Goal: Task Accomplishment & Management: Manage account settings

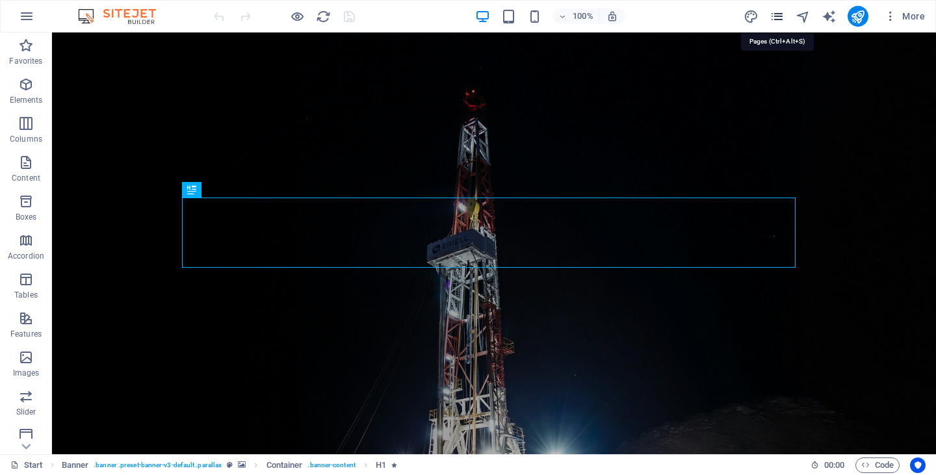
click at [778, 18] on icon "pages" at bounding box center [777, 16] width 15 height 15
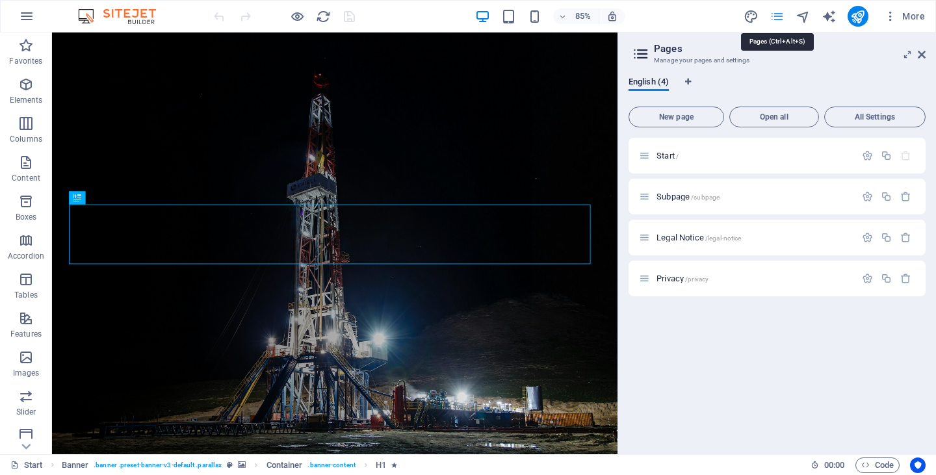
click at [775, 16] on icon "pages" at bounding box center [777, 16] width 15 height 15
click at [893, 13] on icon "button" at bounding box center [890, 16] width 13 height 13
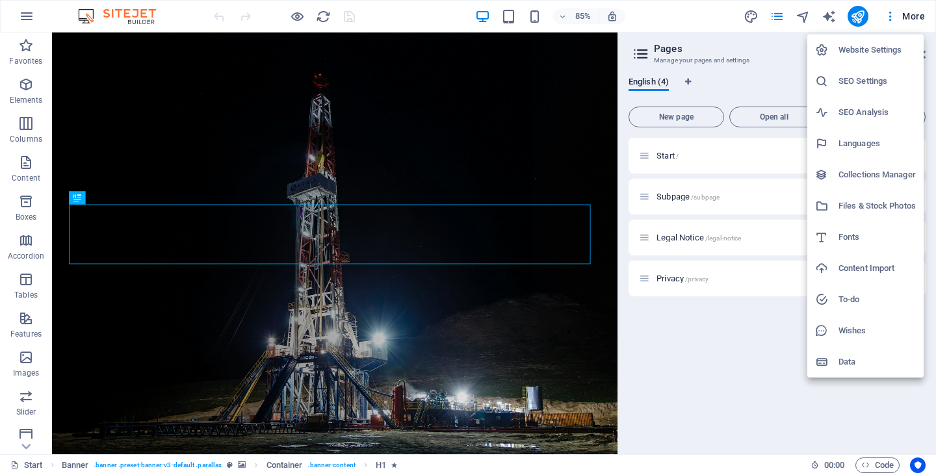
click at [888, 45] on h6 "Website Settings" at bounding box center [877, 50] width 77 height 16
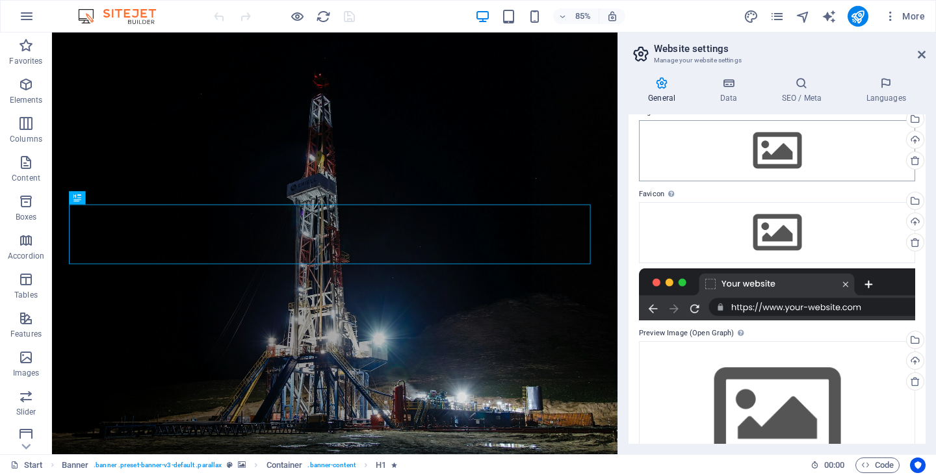
scroll to position [59, 0]
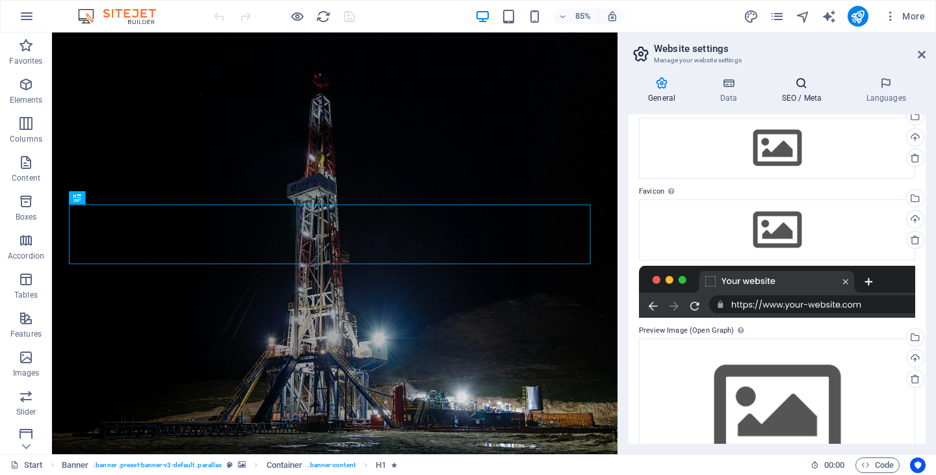
click at [804, 83] on icon at bounding box center [801, 83] width 79 height 13
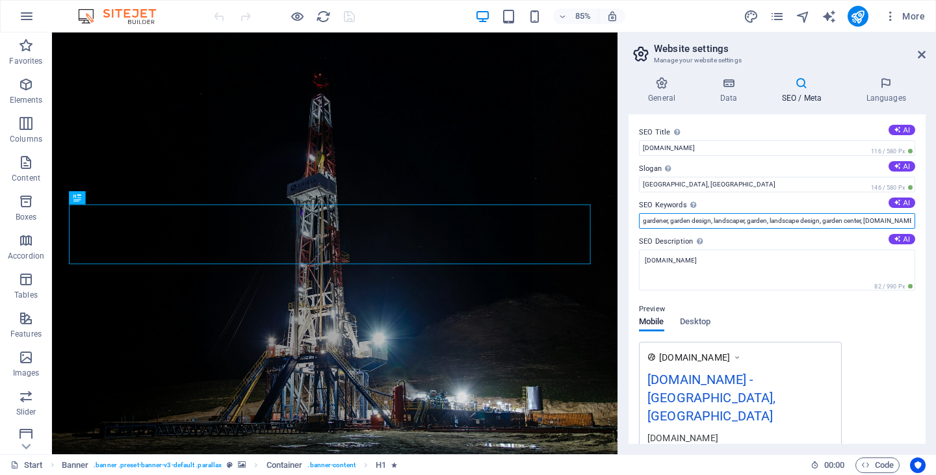
click at [788, 220] on input "gardener, garden design, landscaper, garden, landscape design, garden center, […" at bounding box center [777, 221] width 276 height 16
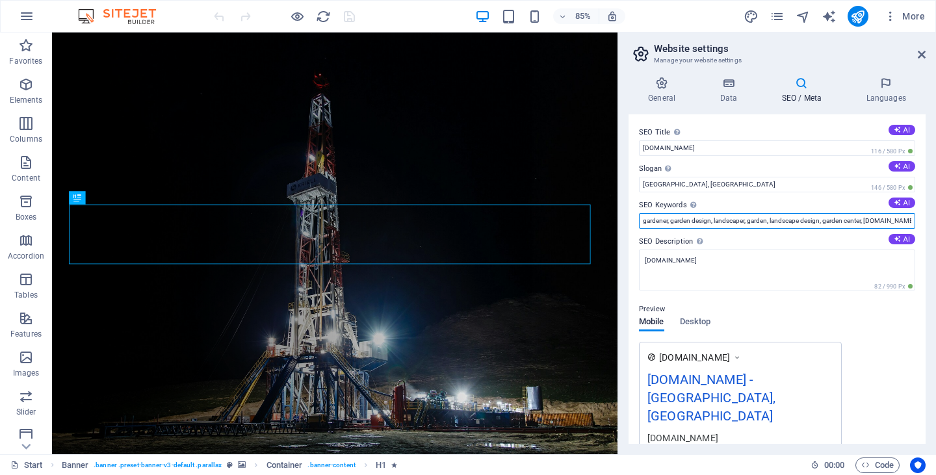
click at [665, 224] on input "gardener, garden design, landscaper, garden, landscape design, garden center, […" at bounding box center [777, 221] width 276 height 16
click at [665, 224] on input "Oil, garden design, landscaper, garden, landscape design, garden center, [DOMAI…" at bounding box center [777, 221] width 276 height 16
click at [666, 220] on input "Oil, garden design, landscaper, garden, landscape design, garden center, [DOMAI…" at bounding box center [777, 221] width 276 height 16
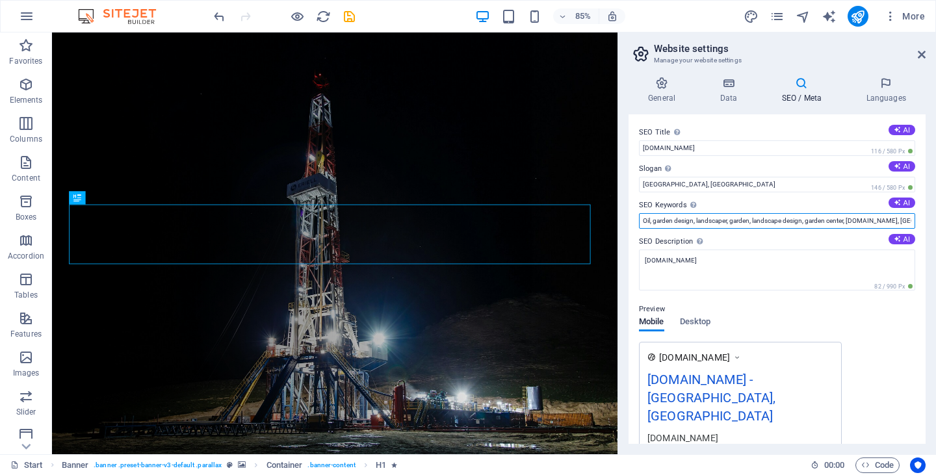
click at [666, 220] on input "Oil, garden design, landscaper, garden, landscape design, garden center, [DOMAI…" at bounding box center [777, 221] width 276 height 16
click at [695, 224] on input "Oil, garden design, landscaper, garden, landscape design, garden center, [DOMAI…" at bounding box center [777, 221] width 276 height 16
drag, startPoint x: 694, startPoint y: 221, endPoint x: 652, endPoint y: 222, distance: 42.3
click at [652, 222] on input "Oil, garden design, landscaper, garden, landscape design, garden center, [DOMAI…" at bounding box center [777, 221] width 276 height 16
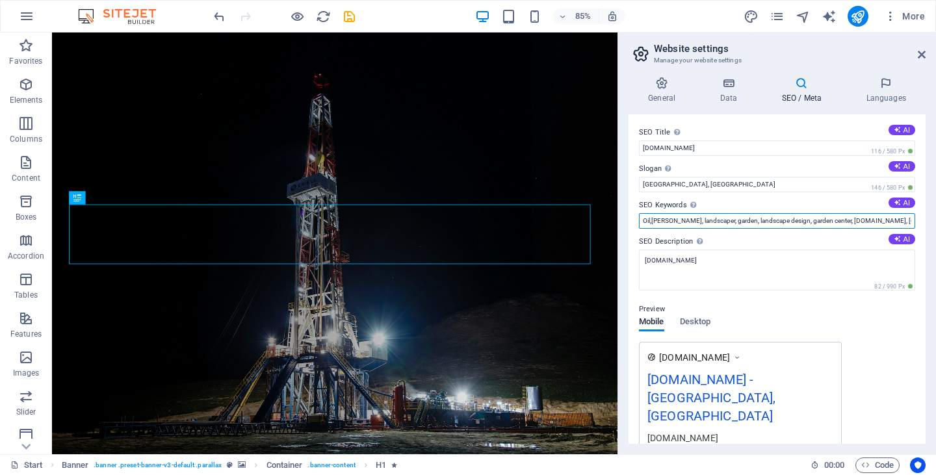
type input "Oil,Rigging, landscaper, garden, landscape design, garden center, [DOMAIN_NAME]…"
click at [652, 222] on input "Oil,Rigging, landscaper, garden, landscape design, garden center, [DOMAIN_NAME]…" at bounding box center [777, 221] width 276 height 16
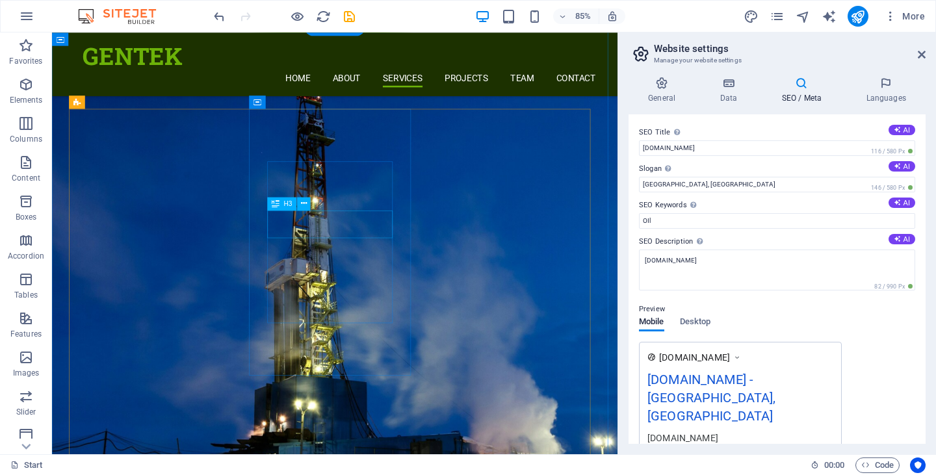
scroll to position [1929, 0]
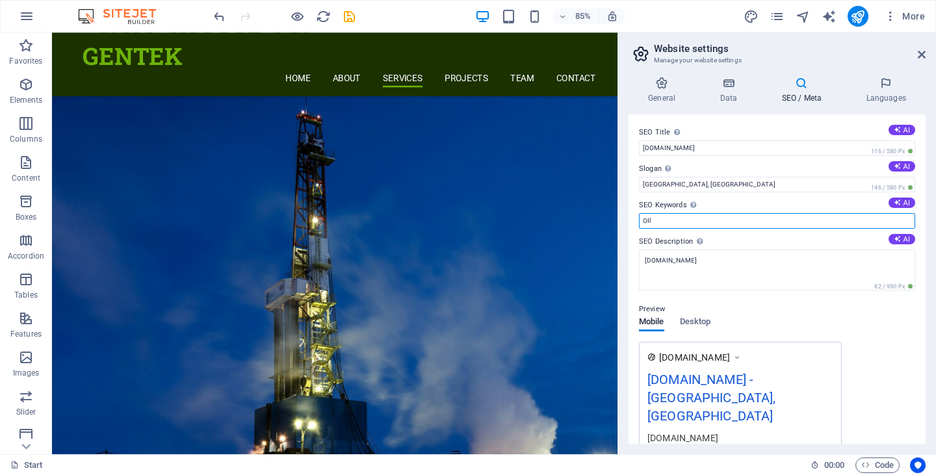
click at [666, 222] on input "OIl" at bounding box center [777, 221] width 276 height 16
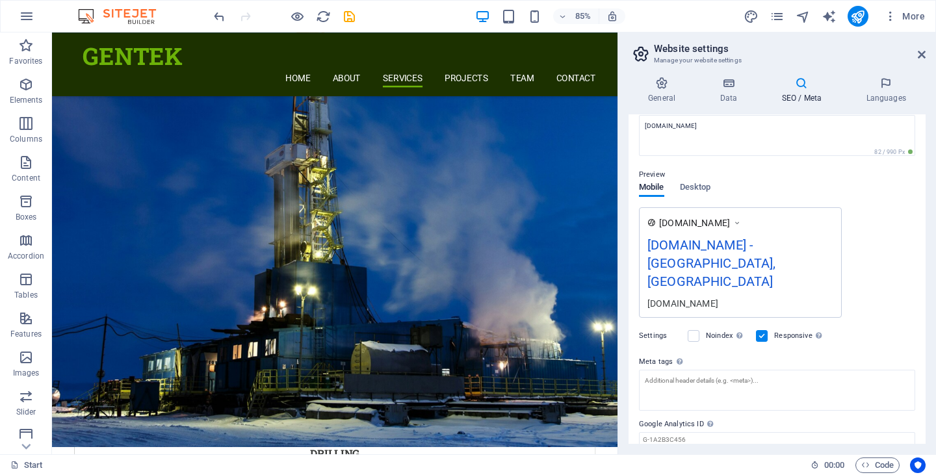
scroll to position [148, 0]
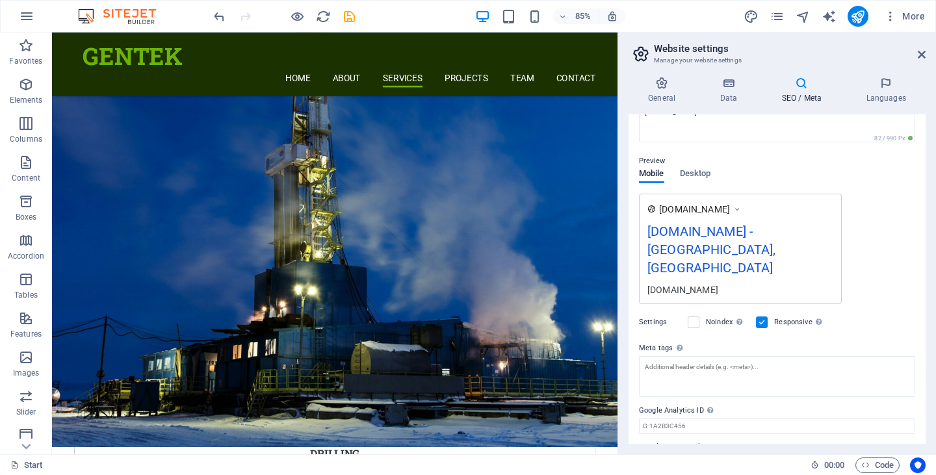
click at [771, 226] on div "[DOMAIN_NAME] - [GEOGRAPHIC_DATA], [GEOGRAPHIC_DATA]" at bounding box center [741, 253] width 186 height 62
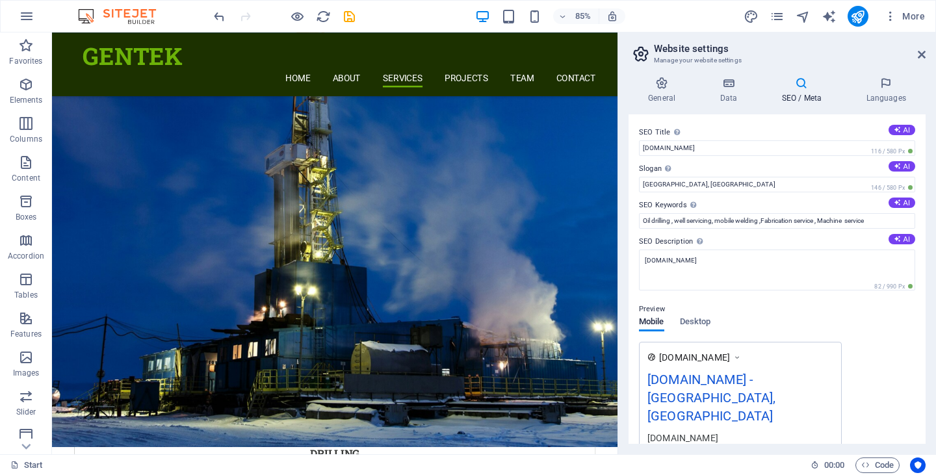
scroll to position [0, 0]
click at [876, 222] on input "Oil drilling , well servicing, mobile welding ,Fabrication service , Machine se…" at bounding box center [777, 221] width 276 height 16
type input "Oil drilling , well servicing, mobile welding ,Fabrication service , Machine se…"
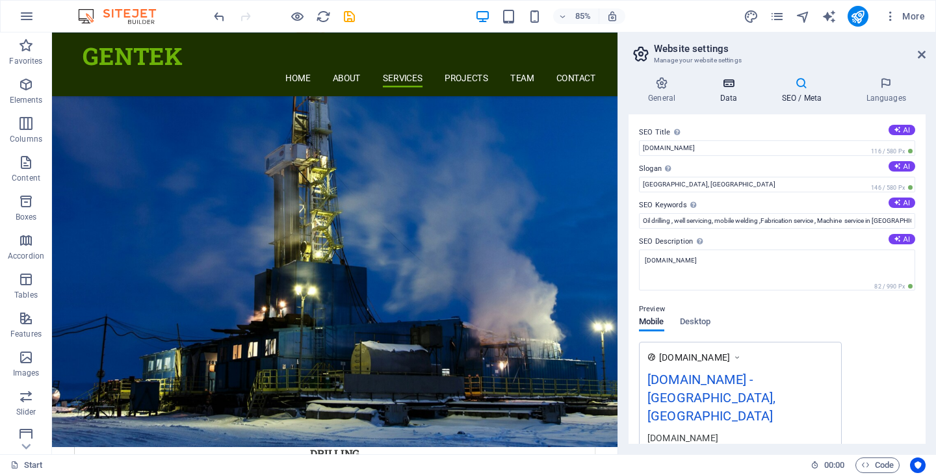
click at [737, 93] on h4 "Data" at bounding box center [731, 90] width 62 height 27
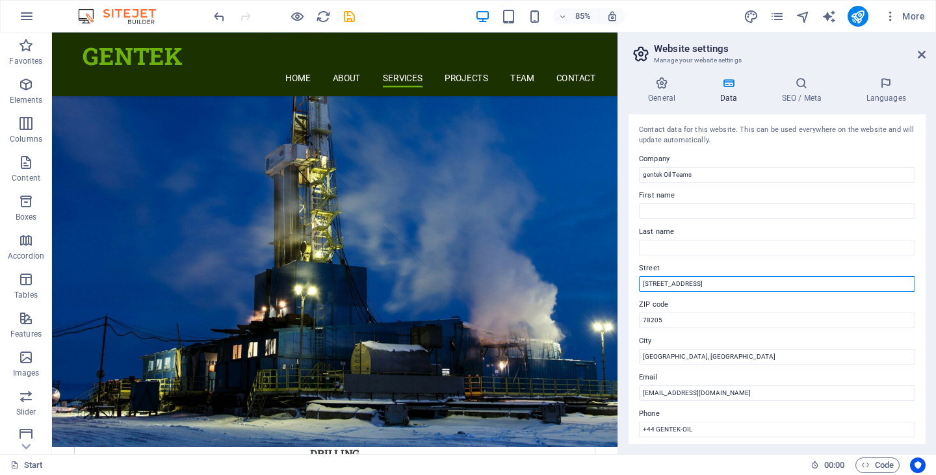
click at [706, 281] on input "[STREET_ADDRESS]" at bounding box center [777, 284] width 276 height 16
type input "[GEOGRAPHIC_DATA]"
click at [674, 93] on h4 "General" at bounding box center [665, 90] width 72 height 27
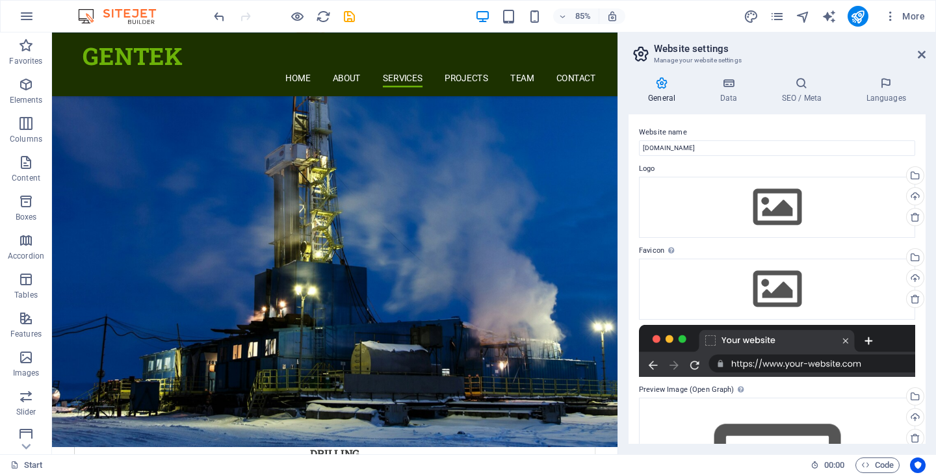
click at [724, 76] on div "General Data SEO / Meta Languages Website name [DOMAIN_NAME] Logo Drag files he…" at bounding box center [777, 260] width 318 height 388
click at [724, 84] on icon at bounding box center [728, 83] width 57 height 13
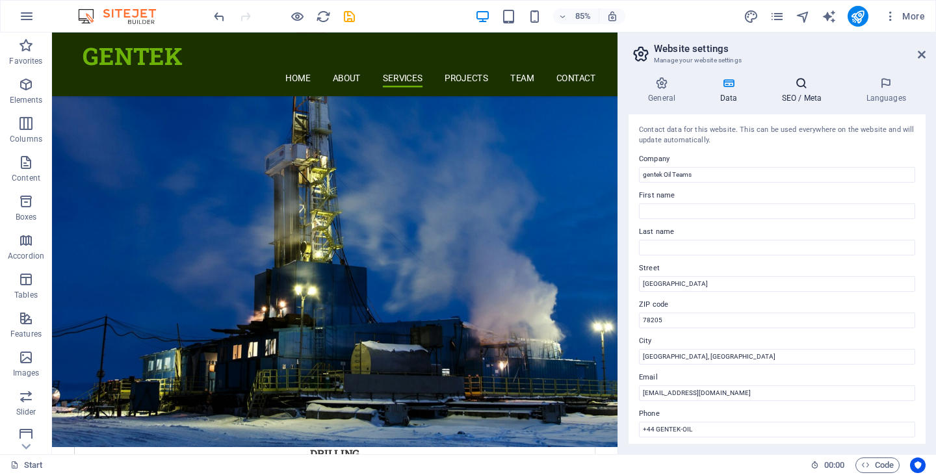
click at [799, 94] on h4 "SEO / Meta" at bounding box center [804, 90] width 85 height 27
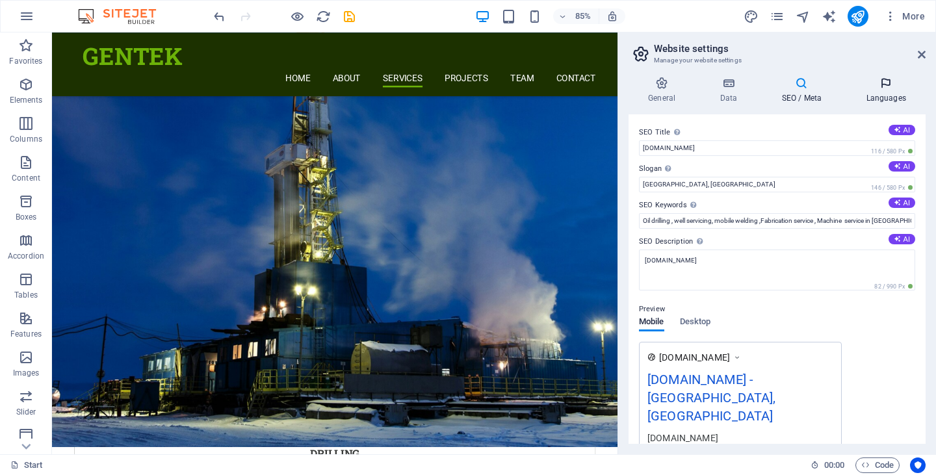
click at [894, 94] on h4 "Languages" at bounding box center [886, 90] width 79 height 27
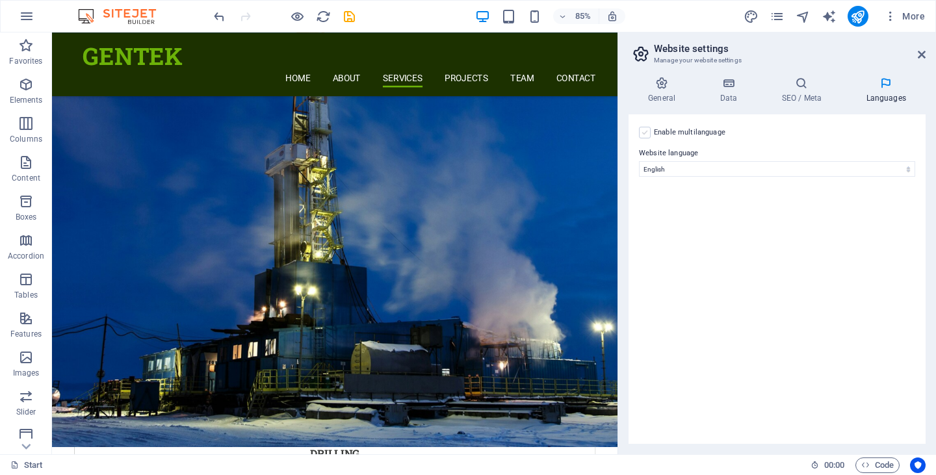
click at [646, 131] on label at bounding box center [645, 133] width 12 height 12
click at [0, 0] on input "Enable multilanguage To disable multilanguage delete all languages until only o…" at bounding box center [0, 0] width 0 height 0
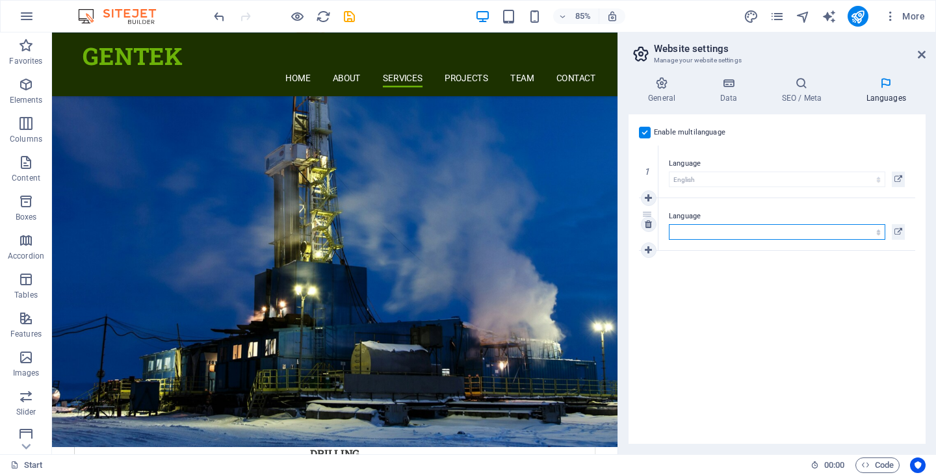
click at [763, 226] on select "Abkhazian Afar Afrikaans Akan Albanian Amharic Arabic Aragonese Armenian Assame…" at bounding box center [777, 232] width 217 height 16
select select "116"
click at [669, 224] on select "Abkhazian Afar Afrikaans Akan Albanian Amharic Arabic Aragonese Armenian Assame…" at bounding box center [777, 232] width 217 height 16
click at [650, 257] on link at bounding box center [649, 251] width 16 height 16
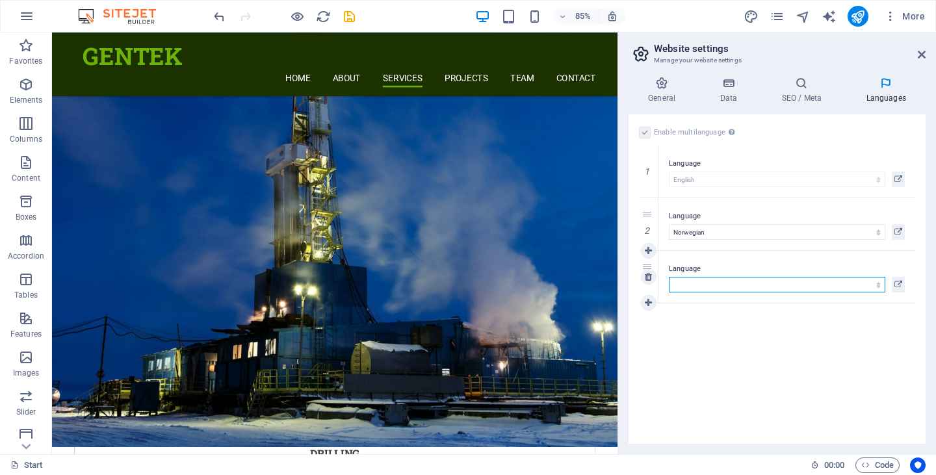
click at [704, 279] on select "Abkhazian Afar Afrikaans Akan Albanian Amharic Arabic Aragonese Armenian Assame…" at bounding box center [777, 285] width 217 height 16
select select "38"
click at [669, 277] on select "Abkhazian Afar Afrikaans Akan Albanian Amharic Arabic Aragonese Armenian Assame…" at bounding box center [777, 285] width 217 height 16
click at [646, 306] on icon at bounding box center [648, 303] width 7 height 9
select select
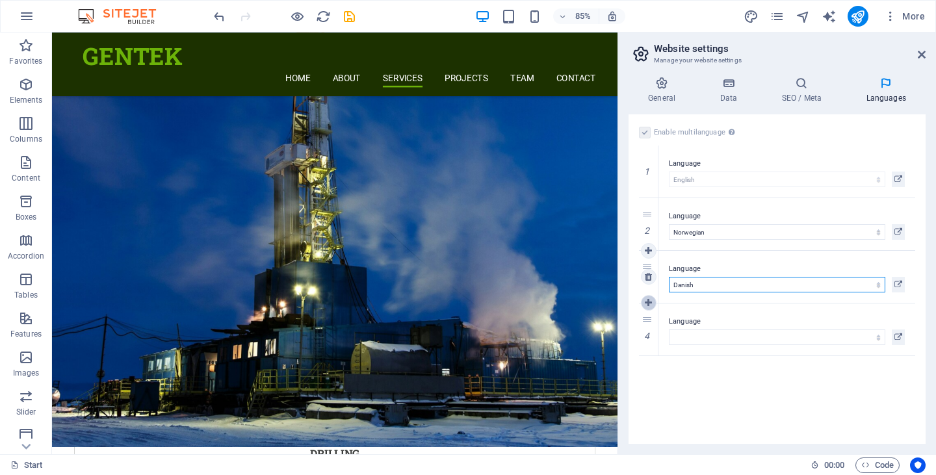
select select "39"
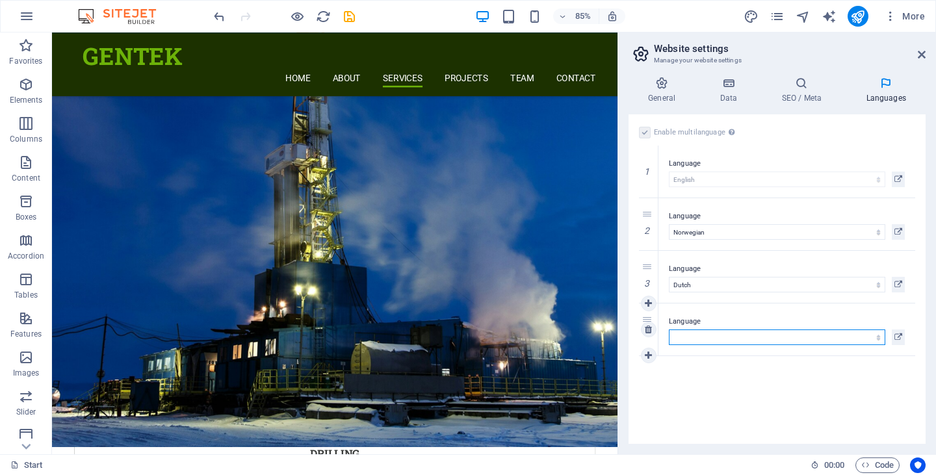
click at [684, 332] on select "Abkhazian Afar Afrikaans Akan Albanian Amharic Arabic Aragonese Armenian Assame…" at bounding box center [777, 338] width 217 height 16
select select "49"
click at [669, 330] on select "Abkhazian Afar Afrikaans Akan Albanian Amharic Arabic Aragonese Armenian Assame…" at bounding box center [777, 338] width 217 height 16
click at [736, 368] on div "Enable multilanguage To disable multilanguage delete all languages until only o…" at bounding box center [777, 279] width 297 height 330
click at [812, 88] on icon at bounding box center [801, 83] width 79 height 13
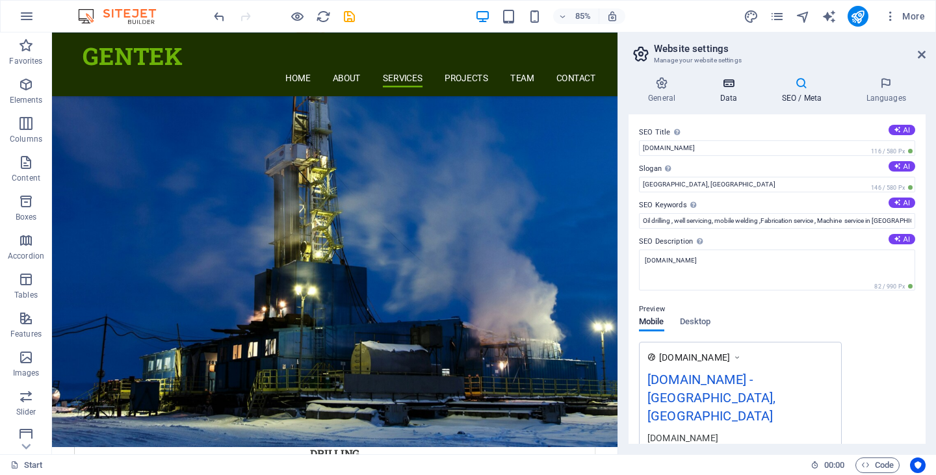
click at [734, 90] on h4 "Data" at bounding box center [731, 90] width 62 height 27
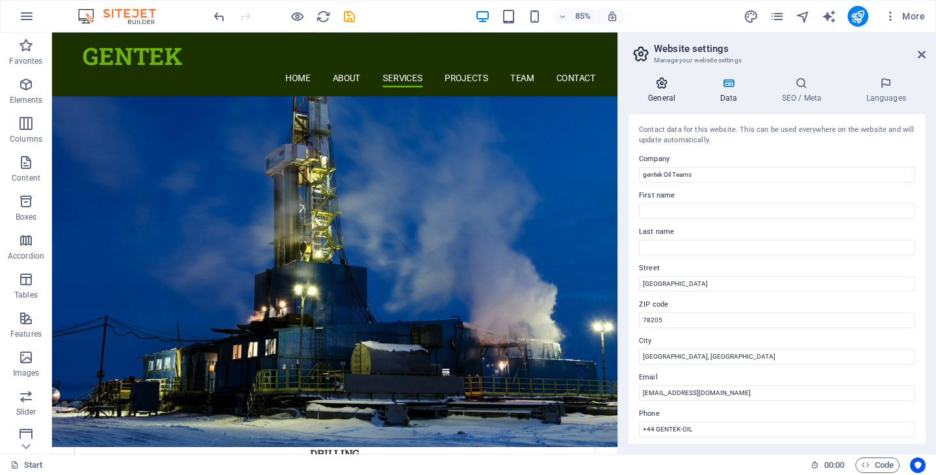
click at [658, 92] on h4 "General" at bounding box center [665, 90] width 72 height 27
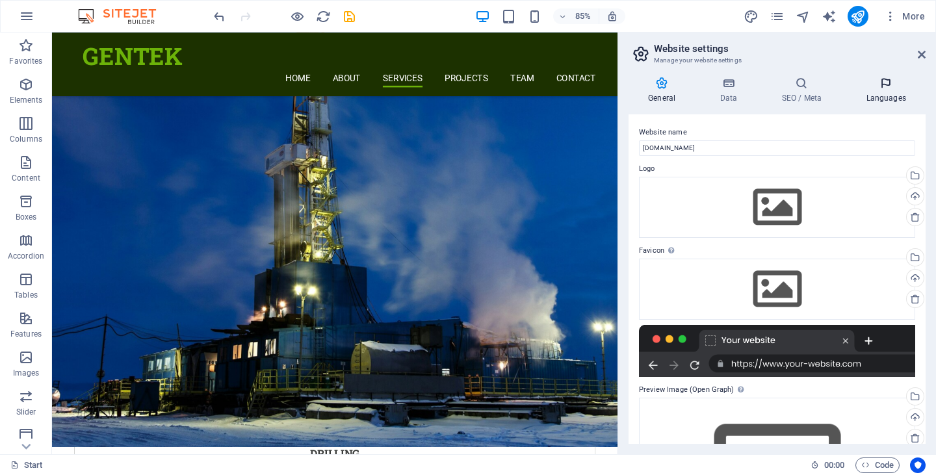
click at [879, 87] on icon at bounding box center [886, 83] width 79 height 13
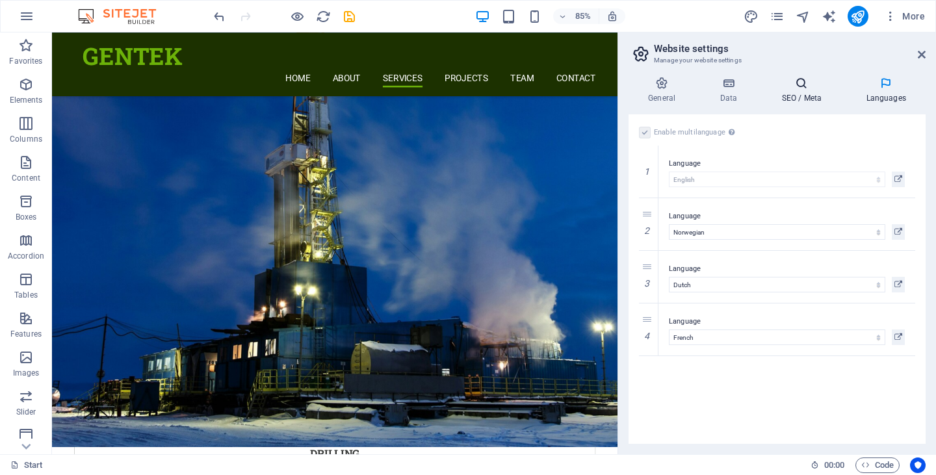
click at [803, 88] on icon at bounding box center [801, 83] width 79 height 13
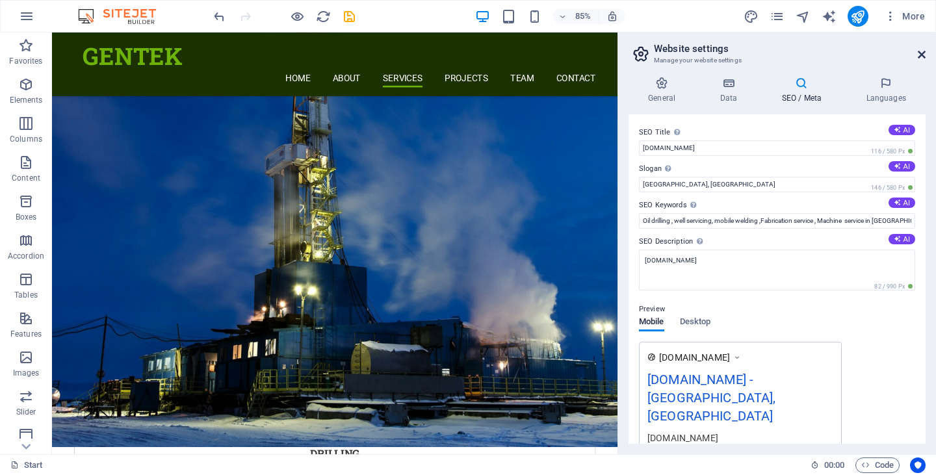
click at [921, 58] on icon at bounding box center [922, 54] width 8 height 10
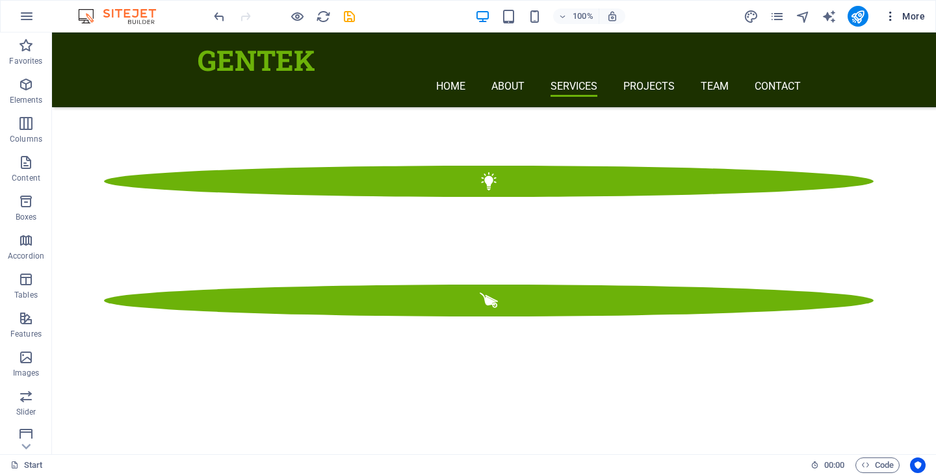
click at [892, 14] on icon "button" at bounding box center [890, 16] width 13 height 13
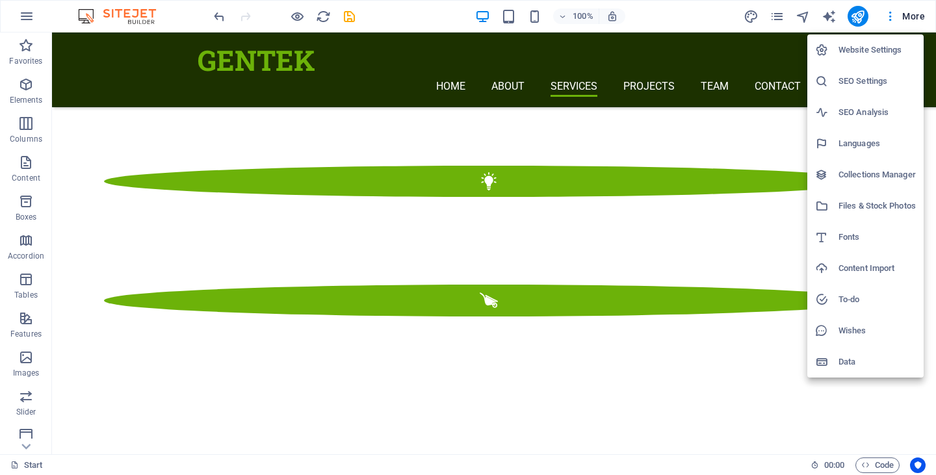
click at [855, 54] on h6 "Website Settings" at bounding box center [877, 50] width 77 height 16
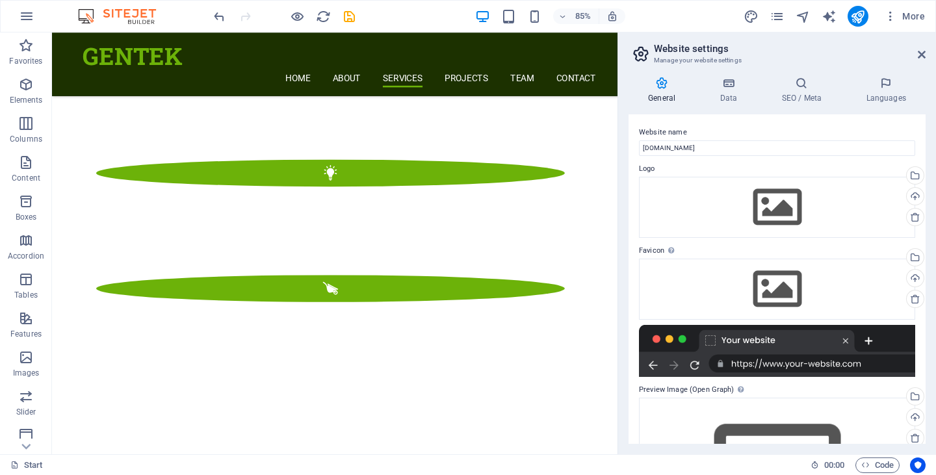
scroll to position [2095, 0]
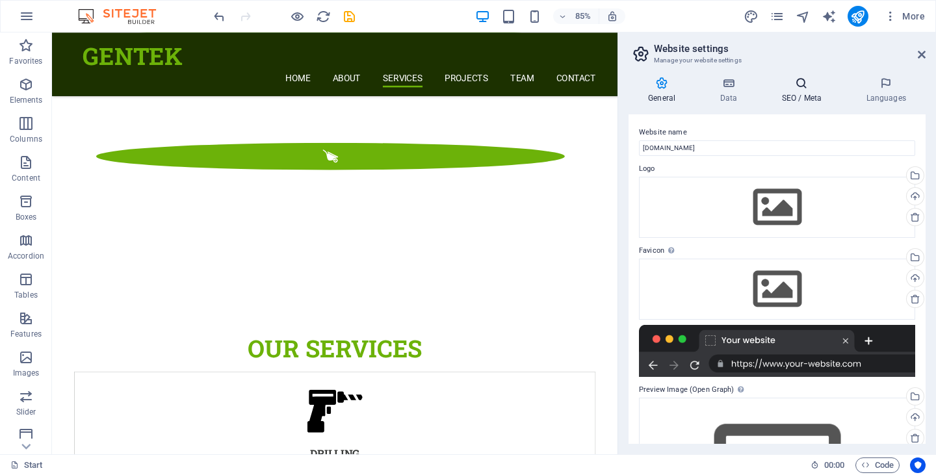
click at [802, 90] on h4 "SEO / Meta" at bounding box center [804, 90] width 85 height 27
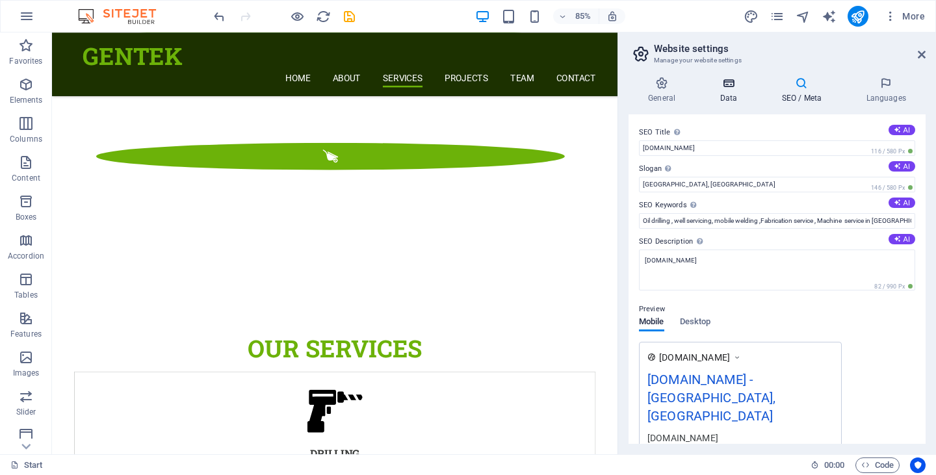
click at [734, 90] on h4 "Data" at bounding box center [731, 90] width 62 height 27
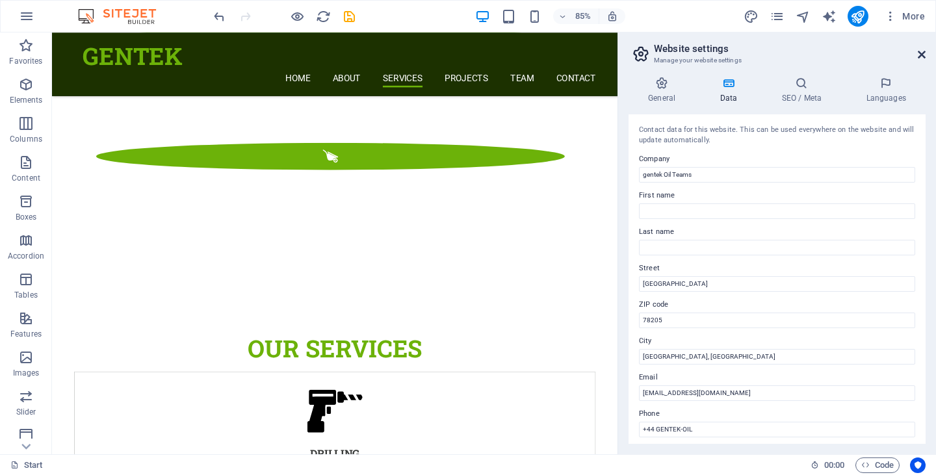
click at [918, 51] on icon at bounding box center [922, 54] width 8 height 10
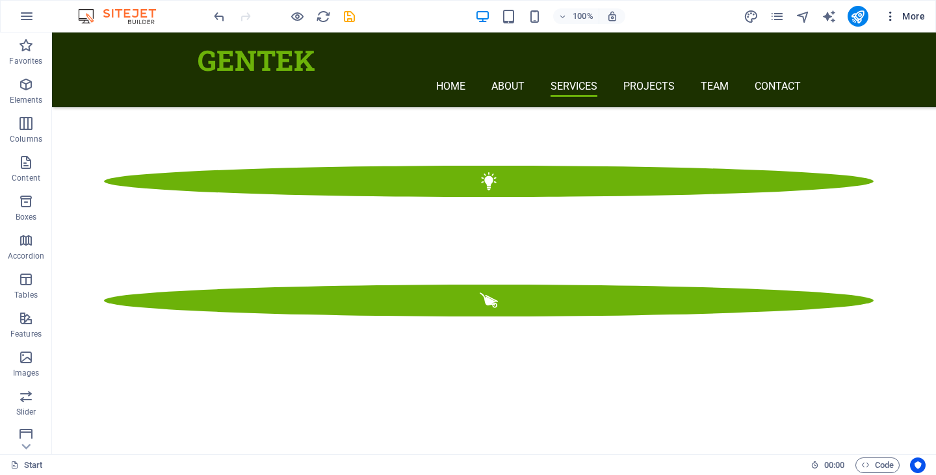
click at [890, 20] on icon "button" at bounding box center [890, 16] width 13 height 13
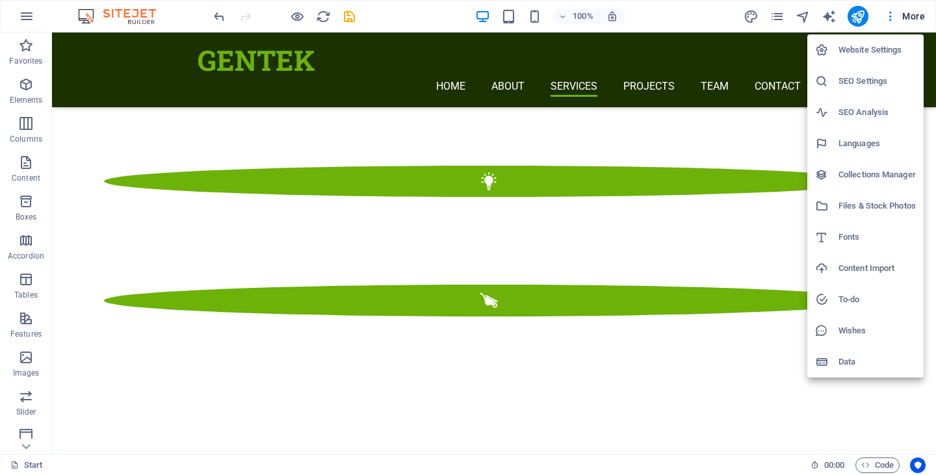
click at [866, 109] on h6 "SEO Analysis" at bounding box center [877, 113] width 77 height 16
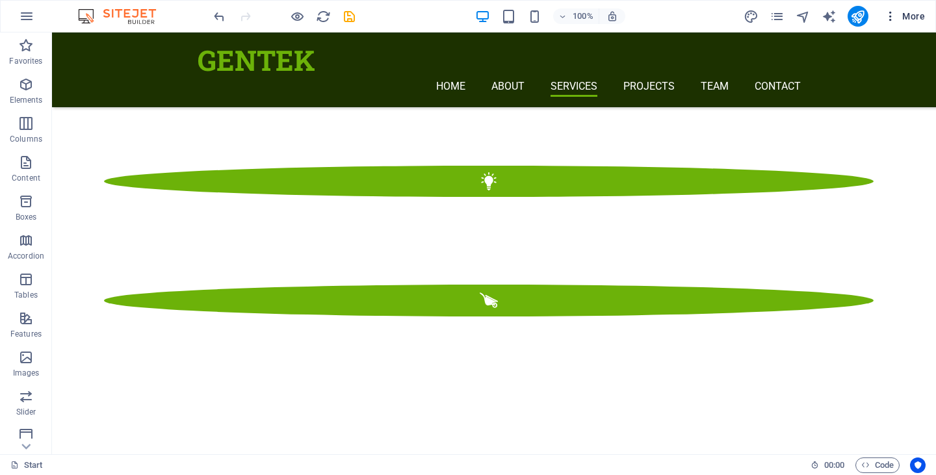
click at [888, 20] on icon "button" at bounding box center [890, 16] width 13 height 13
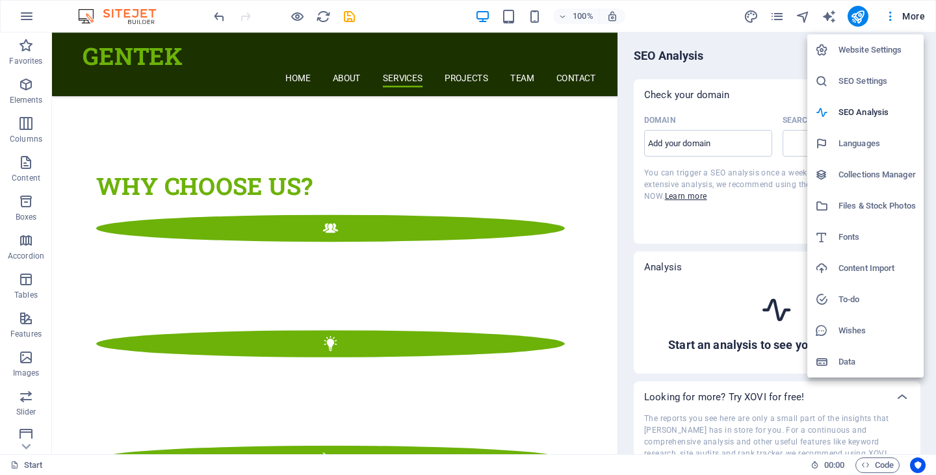
scroll to position [2095, 0]
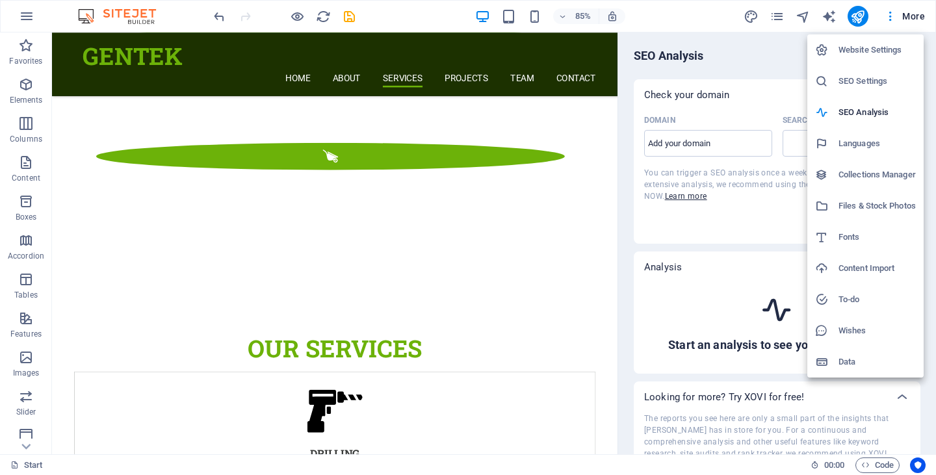
select select "[DOMAIN_NAME]"
click at [740, 208] on div at bounding box center [468, 237] width 936 height 475
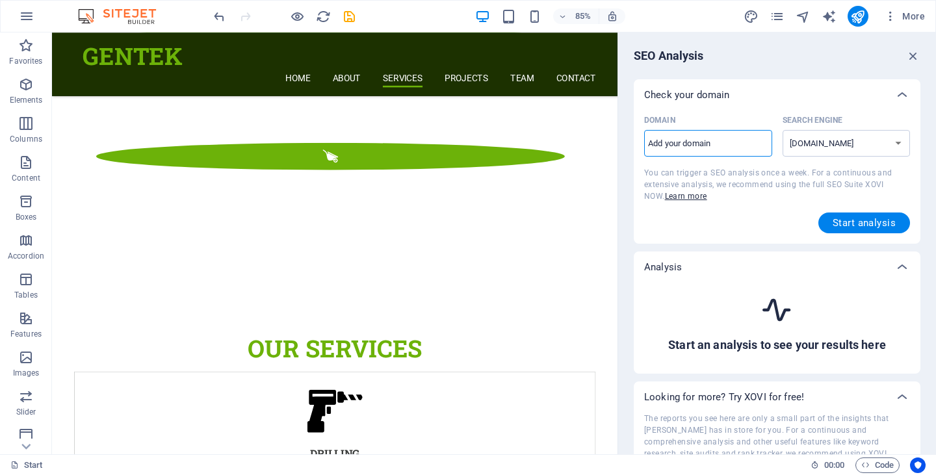
click at [721, 145] on input "Domain ​" at bounding box center [708, 143] width 128 height 21
type input "[DOMAIN_NAME]"
click at [835, 215] on button "Start analysis" at bounding box center [865, 223] width 92 height 21
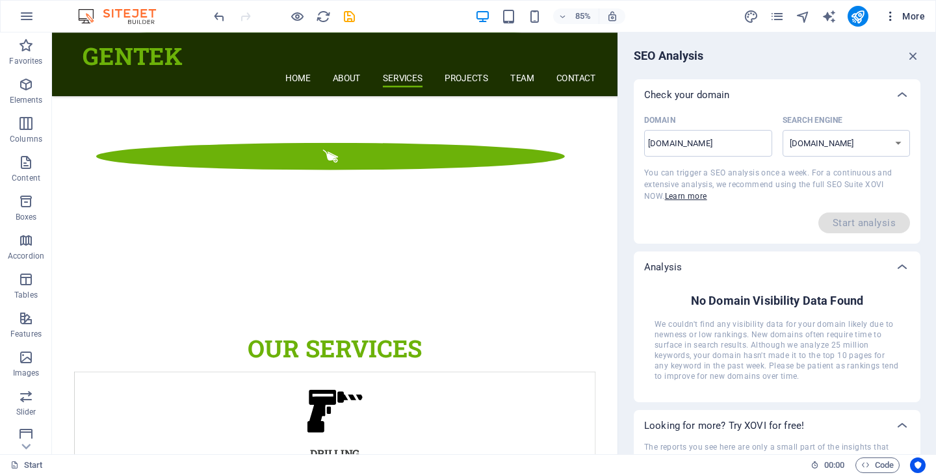
click at [904, 7] on button "More" at bounding box center [904, 16] width 51 height 21
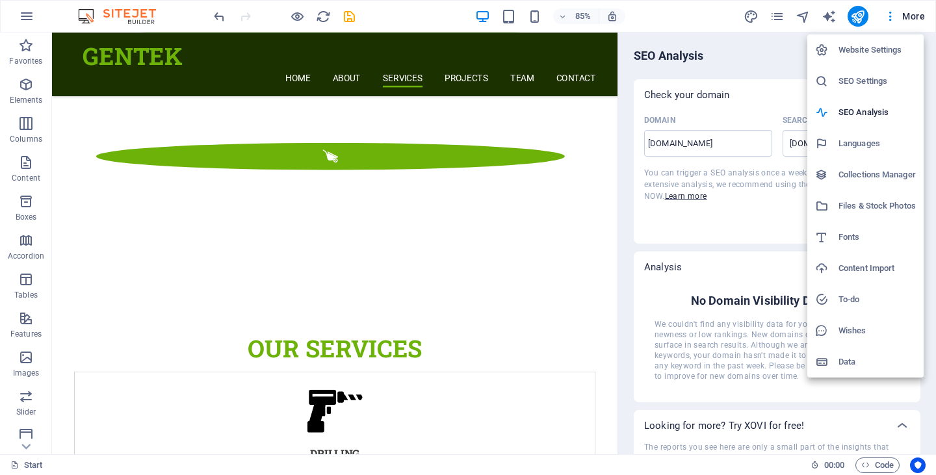
click at [720, 75] on div at bounding box center [468, 237] width 936 height 475
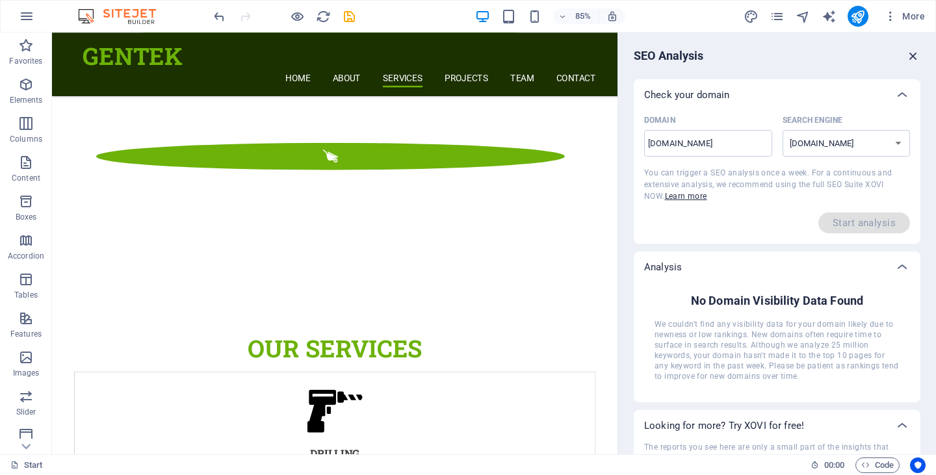
click at [909, 58] on icon "button" at bounding box center [914, 56] width 14 height 14
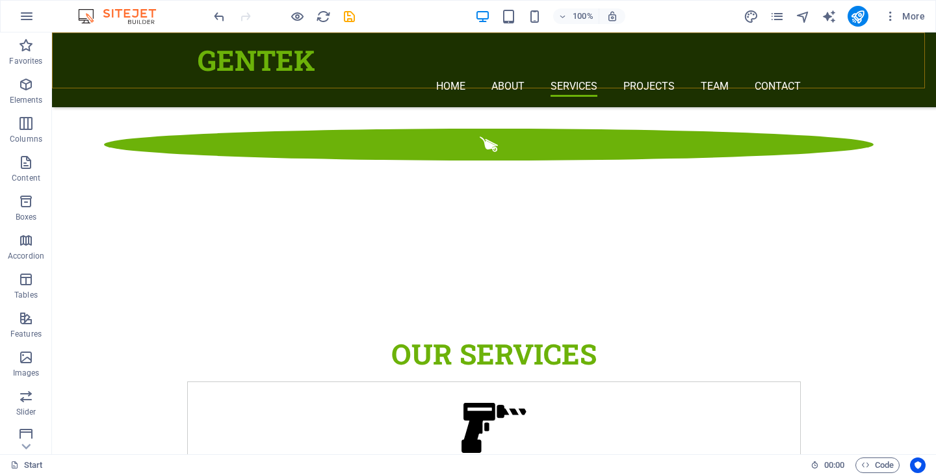
scroll to position [1738, 0]
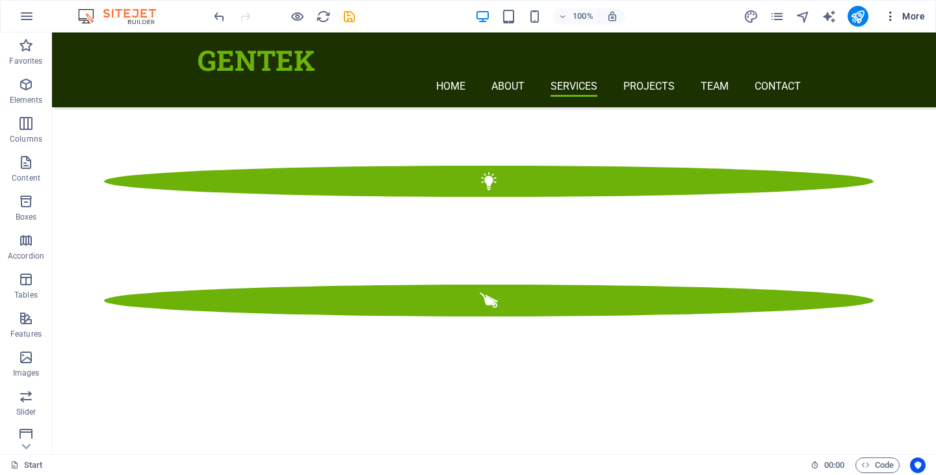
click at [902, 18] on span "More" at bounding box center [904, 16] width 41 height 13
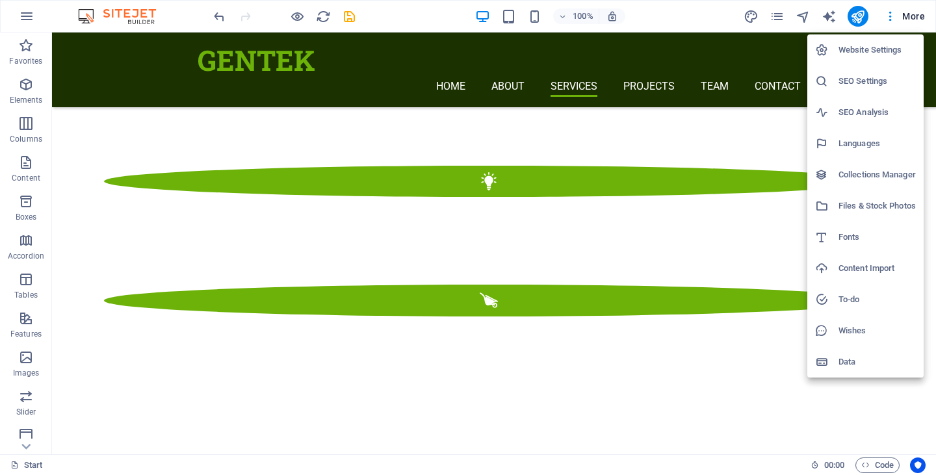
click at [834, 368] on div at bounding box center [827, 362] width 23 height 13
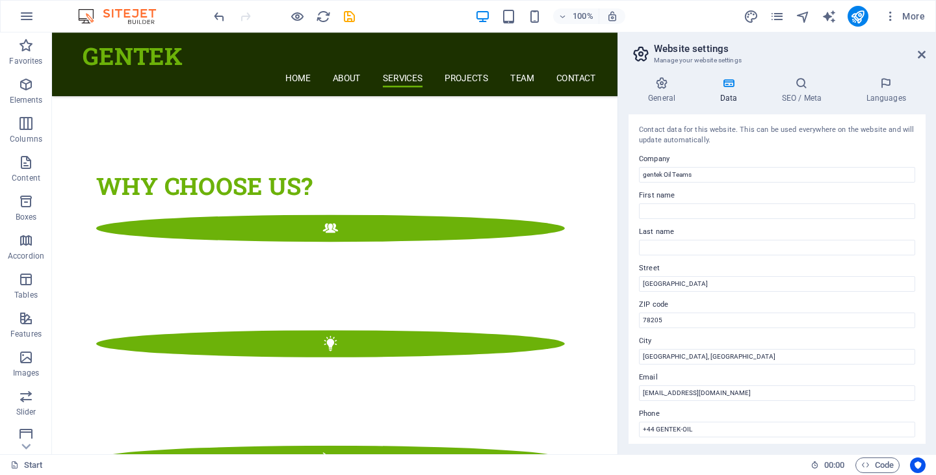
scroll to position [2095, 0]
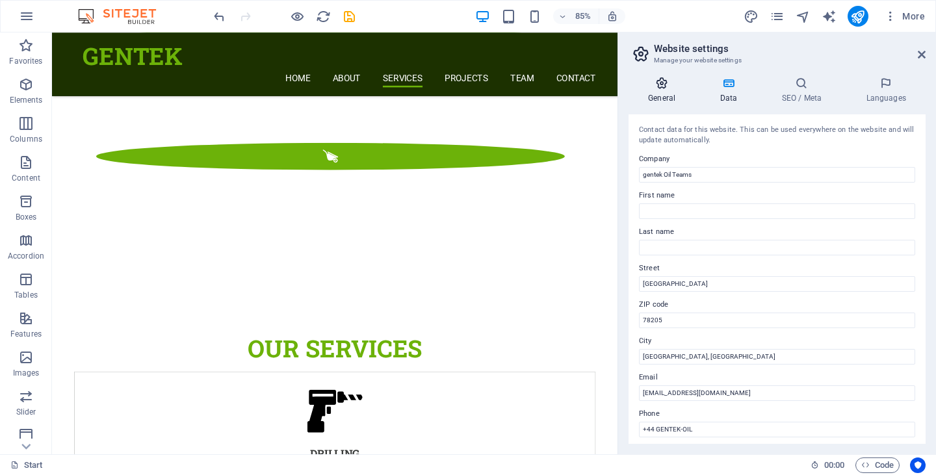
click at [665, 96] on h4 "General" at bounding box center [665, 90] width 72 height 27
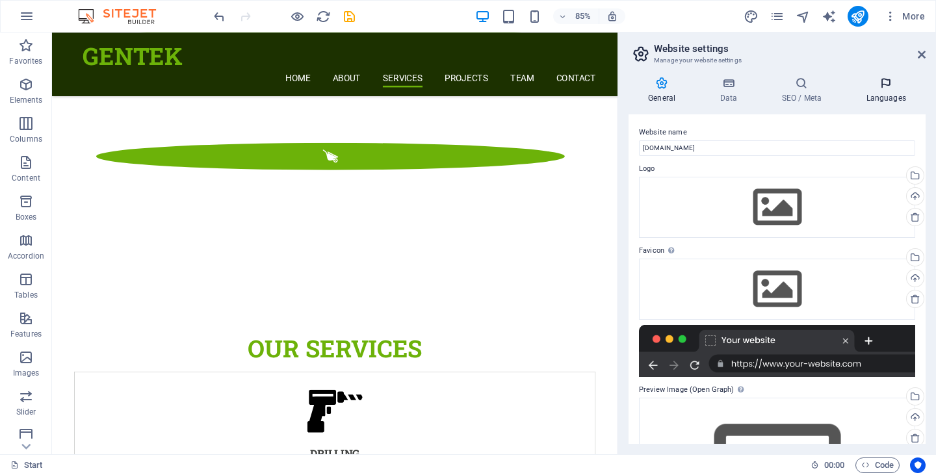
click at [886, 80] on icon at bounding box center [886, 83] width 79 height 13
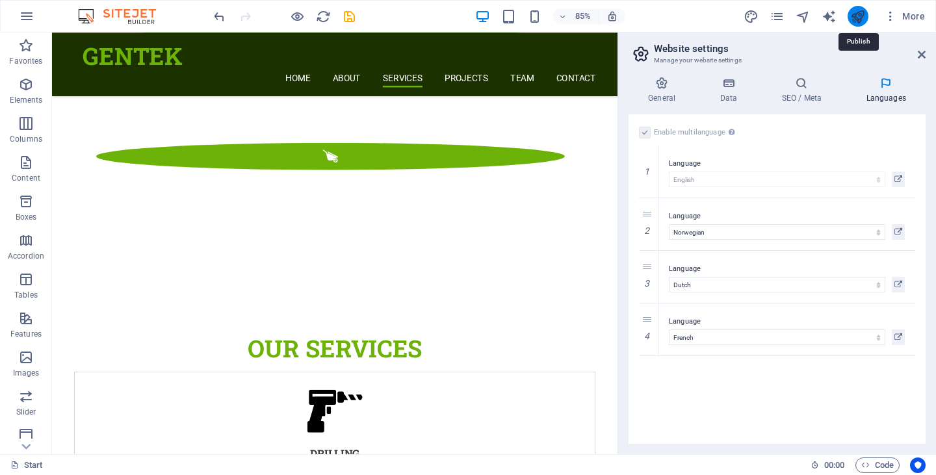
click at [861, 10] on icon "publish" at bounding box center [858, 16] width 15 height 15
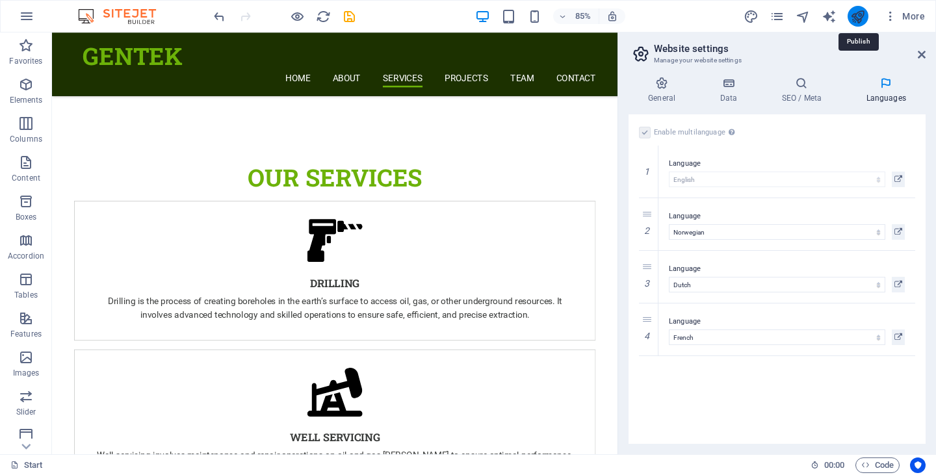
scroll to position [1738, 0]
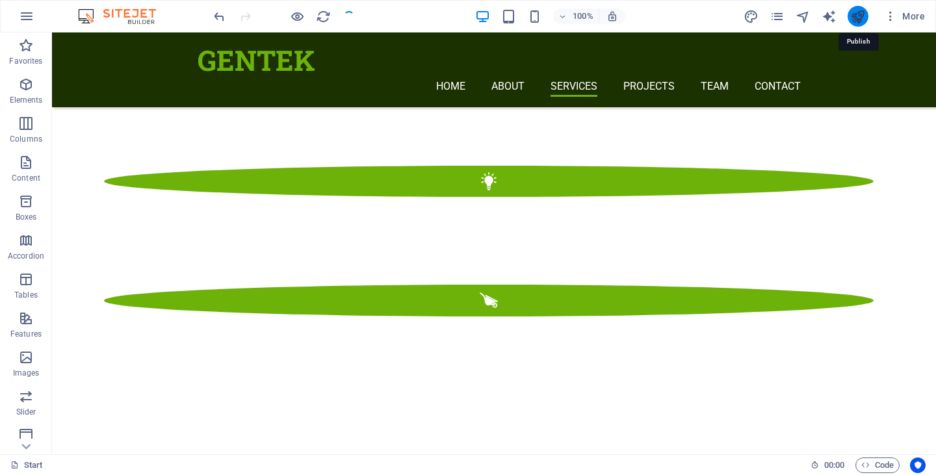
click at [863, 23] on icon "publish" at bounding box center [858, 16] width 15 height 15
click at [853, 13] on icon "publish" at bounding box center [858, 16] width 15 height 15
click at [865, 11] on icon "publish" at bounding box center [858, 16] width 15 height 15
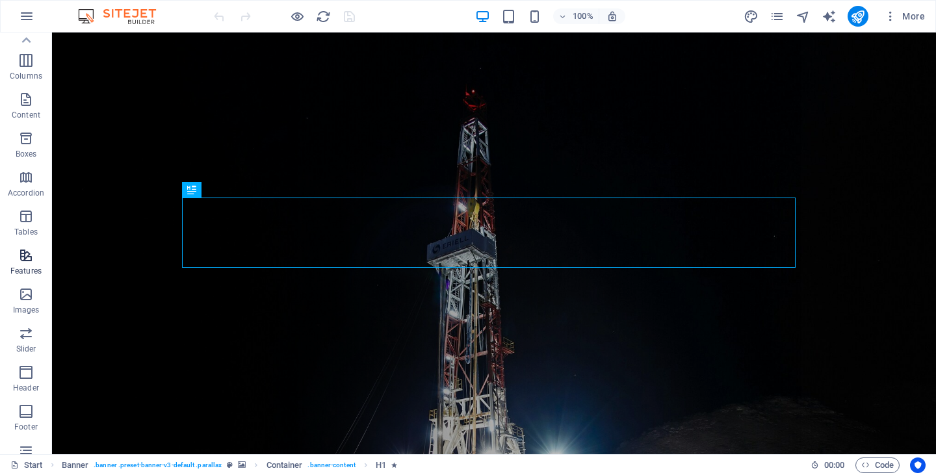
scroll to position [44, 0]
click at [32, 206] on span "Accordion" at bounding box center [26, 204] width 52 height 31
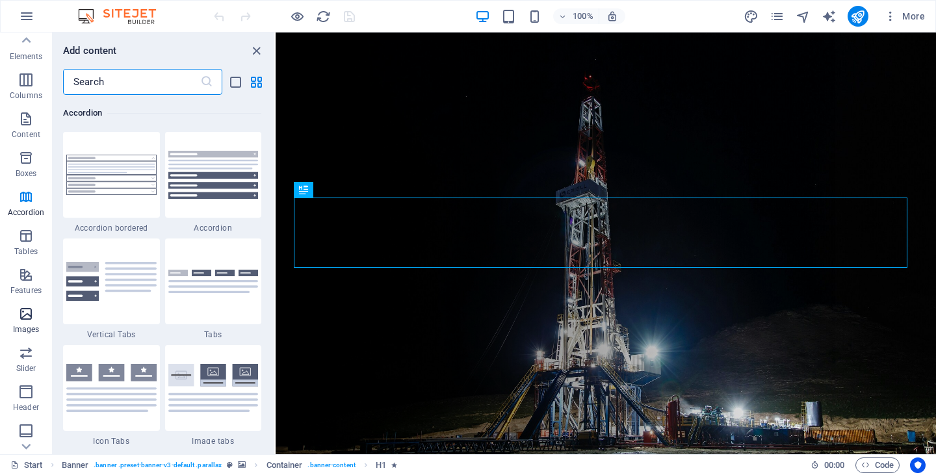
scroll to position [163, 0]
click at [26, 280] on icon "button" at bounding box center [26, 273] width 16 height 16
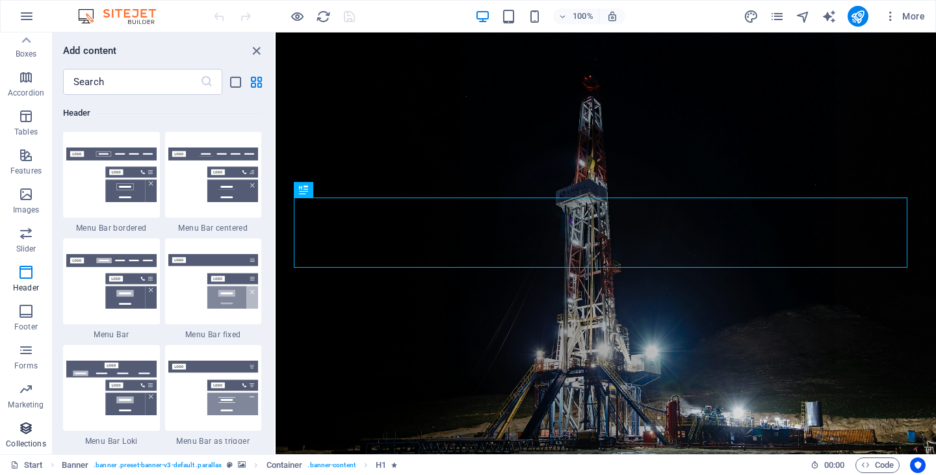
click at [30, 427] on icon "button" at bounding box center [26, 429] width 16 height 16
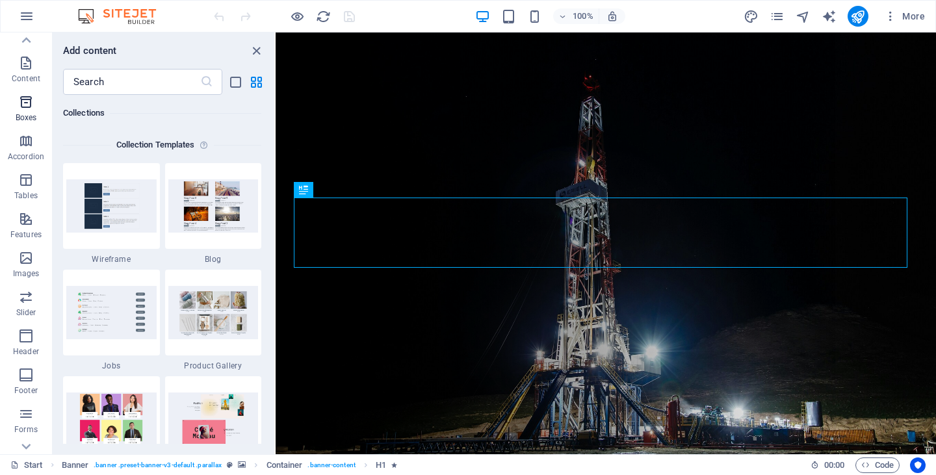
scroll to position [0, 0]
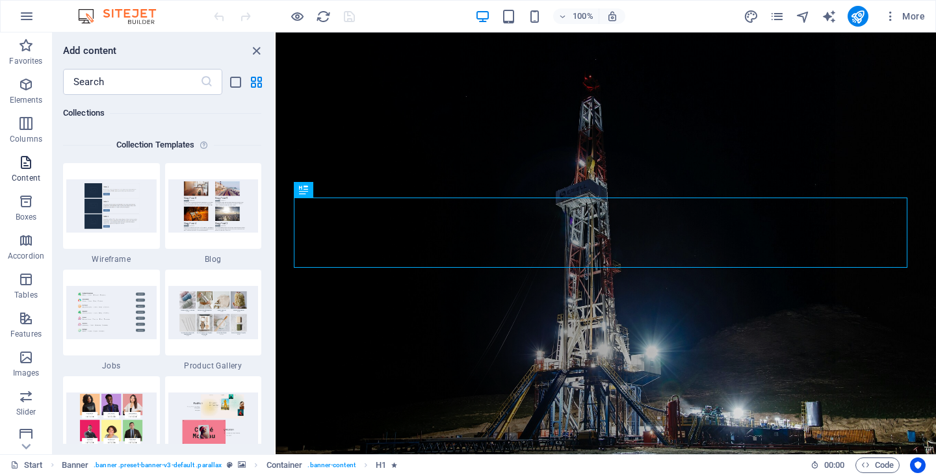
click at [25, 180] on p "Content" at bounding box center [26, 178] width 29 height 10
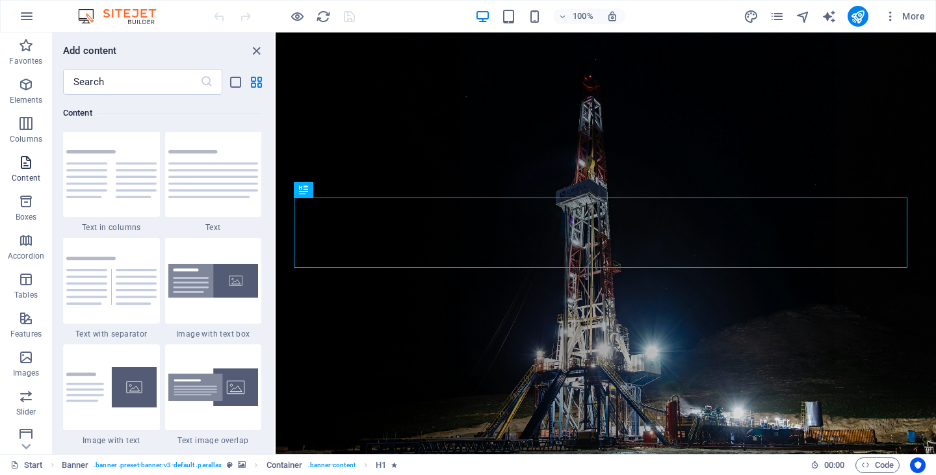
scroll to position [2276, 0]
click at [260, 49] on icon "close panel" at bounding box center [256, 51] width 15 height 15
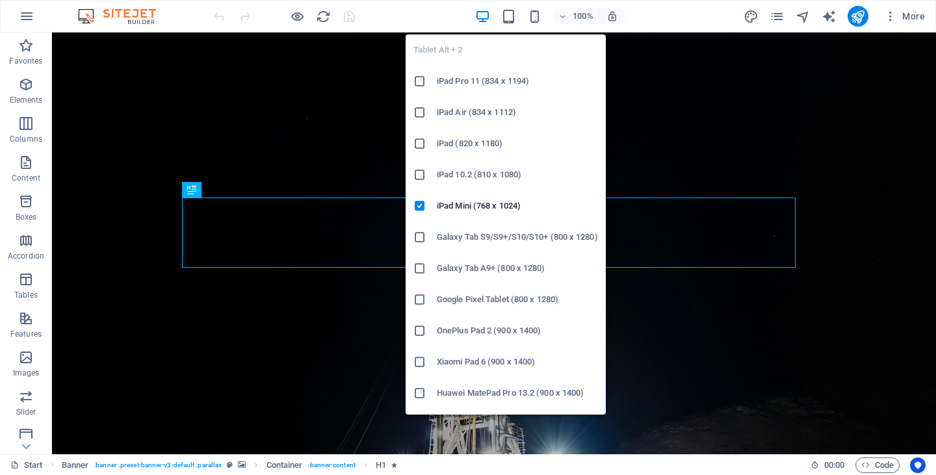
scroll to position [1, 0]
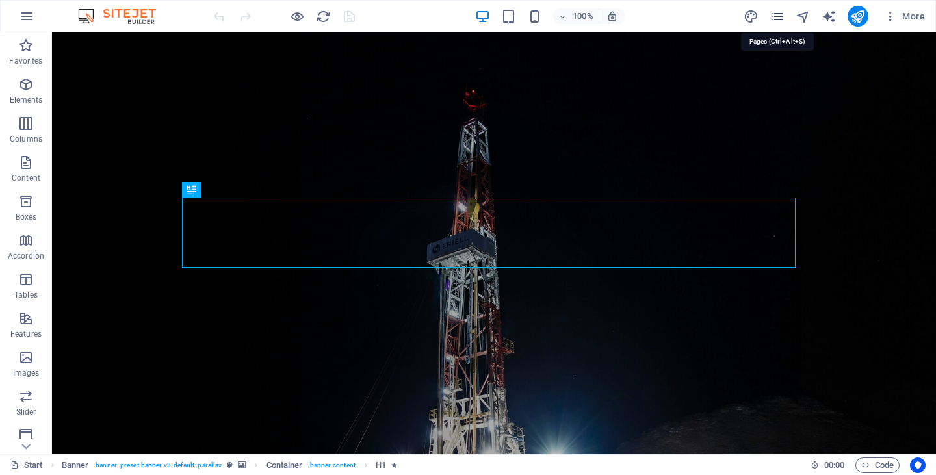
click at [781, 16] on icon "pages" at bounding box center [777, 16] width 15 height 15
click at [901, 12] on span "More" at bounding box center [904, 16] width 41 height 13
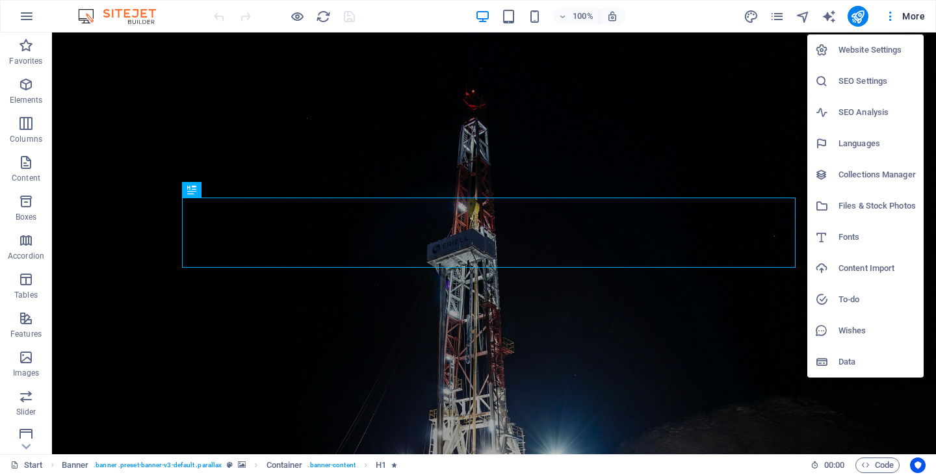
click at [851, 366] on h6 "Data" at bounding box center [877, 362] width 77 height 16
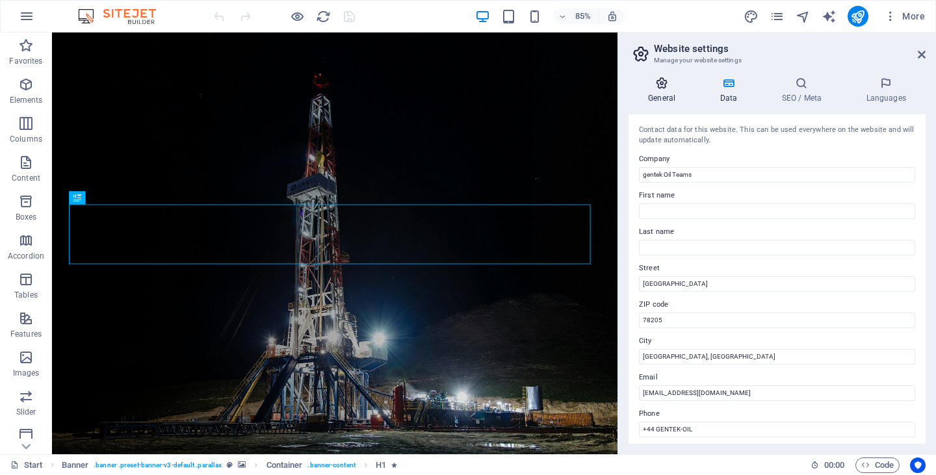
click at [670, 88] on icon at bounding box center [662, 83] width 66 height 13
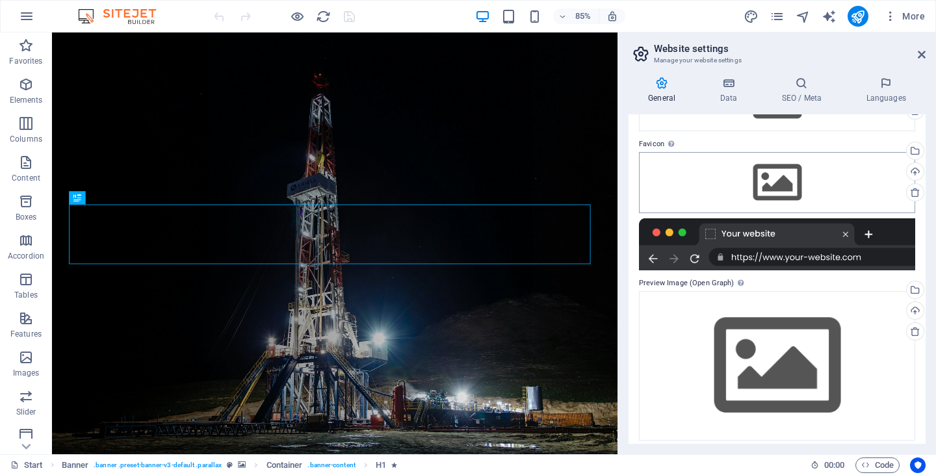
scroll to position [0, 0]
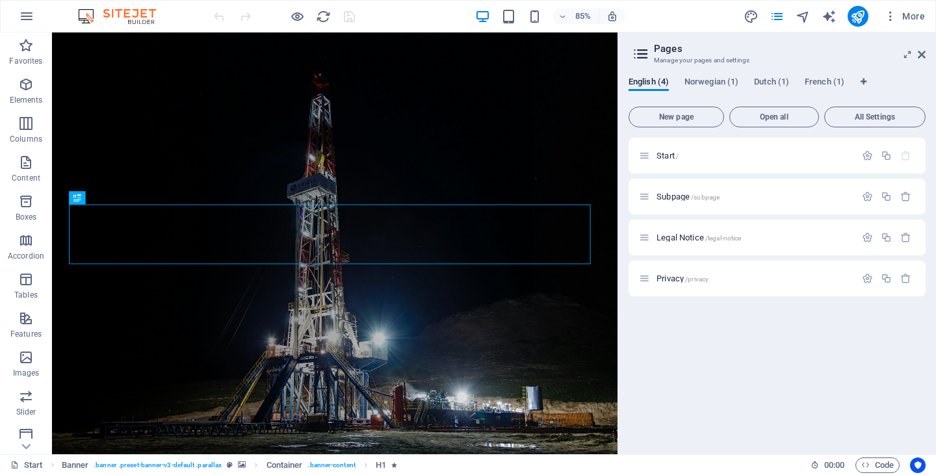
click at [648, 61] on icon at bounding box center [641, 54] width 20 height 18
click at [723, 88] on span "Norwegian (1)" at bounding box center [712, 83] width 54 height 18
click at [770, 84] on span "Dutch (1)" at bounding box center [771, 83] width 35 height 18
click at [817, 79] on span "French (1)" at bounding box center [825, 83] width 40 height 18
click at [647, 51] on icon at bounding box center [641, 54] width 20 height 18
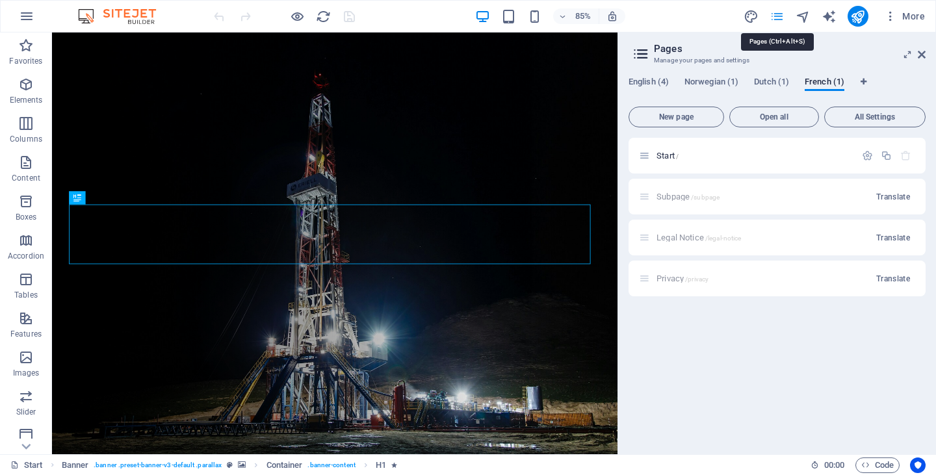
click at [779, 20] on icon "pages" at bounding box center [777, 16] width 15 height 15
click at [752, 16] on icon "design" at bounding box center [751, 16] width 15 height 15
select select "px"
select select "300"
select select "px"
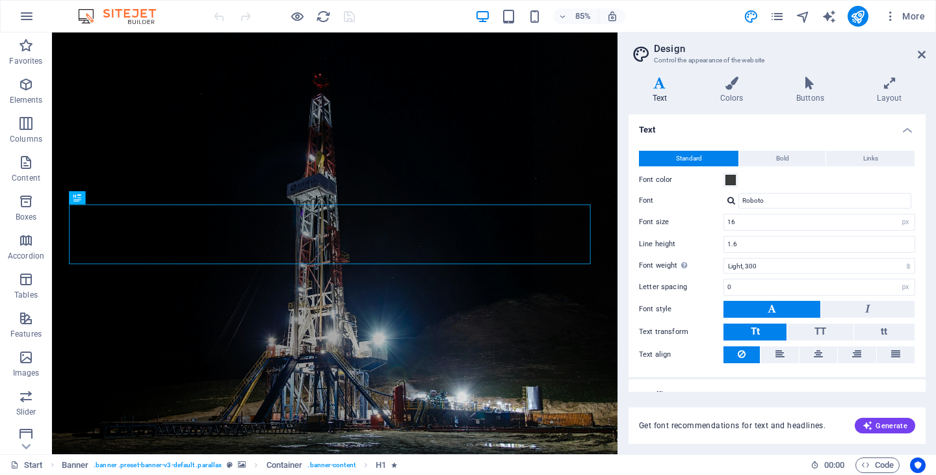
drag, startPoint x: 776, startPoint y: 257, endPoint x: 760, endPoint y: 62, distance: 195.8
click at [760, 62] on aside "Design Control the appearance of the website Variants Text Colors Buttons Layou…" at bounding box center [777, 244] width 319 height 422
click at [734, 77] on icon at bounding box center [732, 83] width 71 height 13
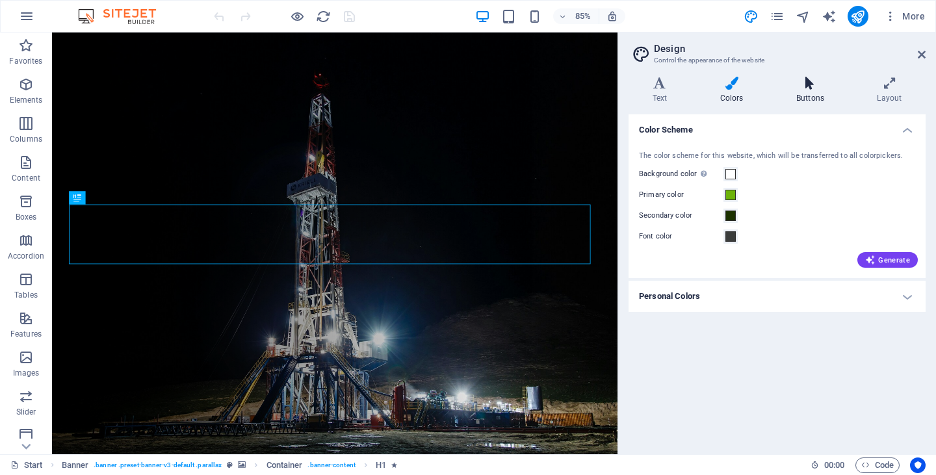
click at [801, 87] on icon at bounding box center [810, 83] width 75 height 13
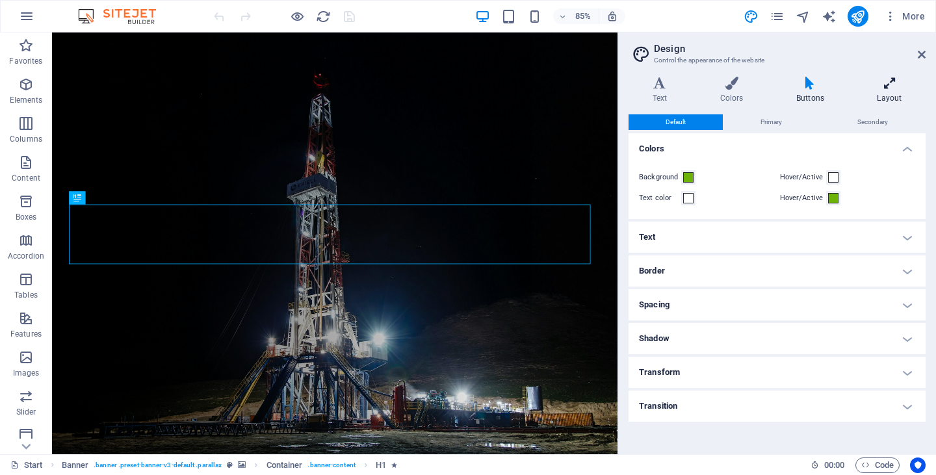
click at [882, 90] on h4 "Layout" at bounding box center [890, 90] width 72 height 27
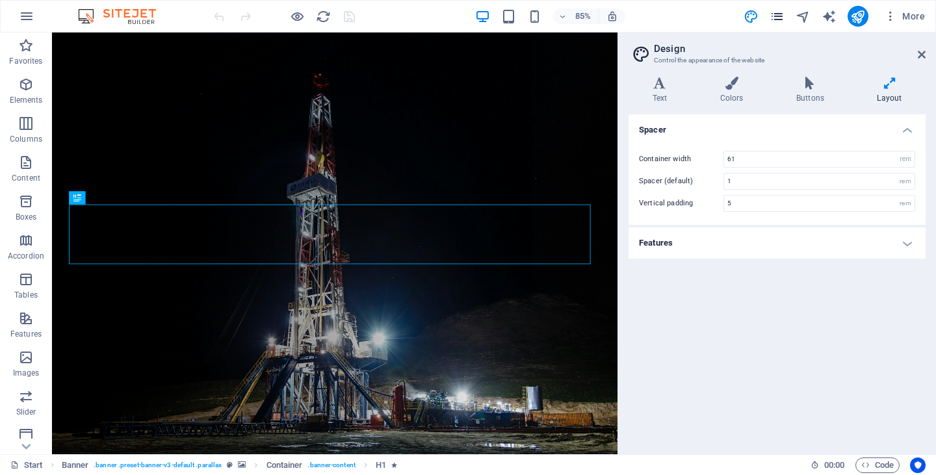
click at [770, 20] on span "pages" at bounding box center [778, 16] width 16 height 15
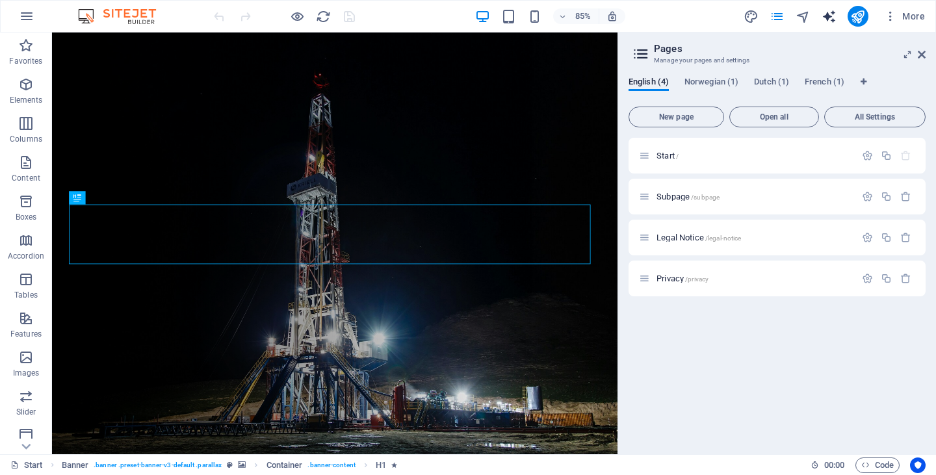
click at [825, 16] on icon "text_generator" at bounding box center [829, 16] width 15 height 15
select select "English"
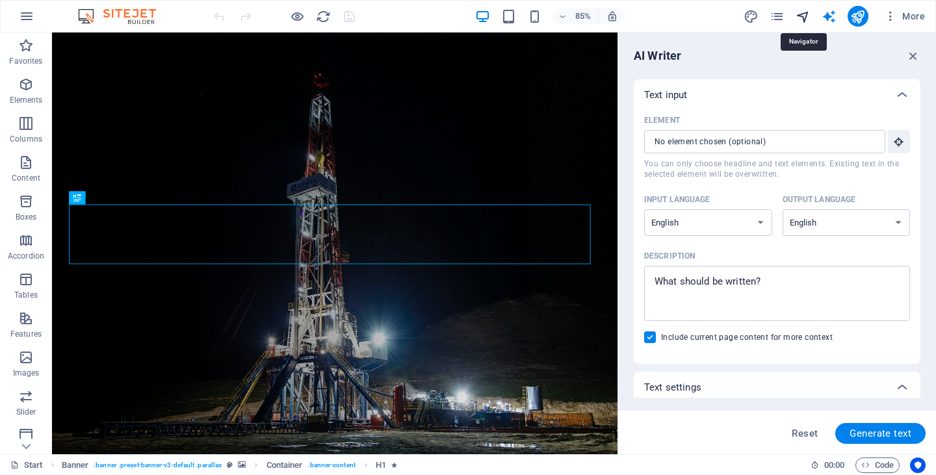
click at [806, 17] on icon "navigator" at bounding box center [803, 16] width 15 height 15
click at [802, 12] on icon "navigator" at bounding box center [803, 16] width 15 height 15
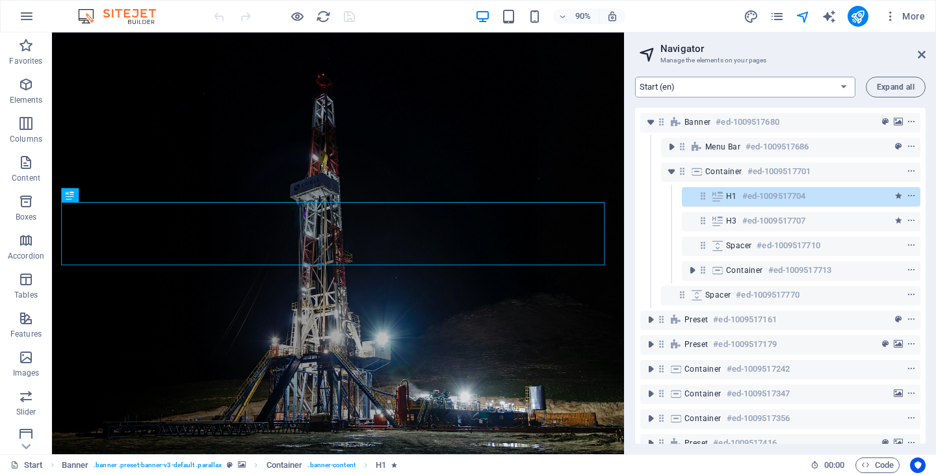
click at [845, 88] on select "Start (en) Subpage (en) Legal Notice (en) Privacy (en) Start (no) Start (nl) St…" at bounding box center [745, 87] width 220 height 21
click at [889, 22] on icon "button" at bounding box center [890, 16] width 13 height 13
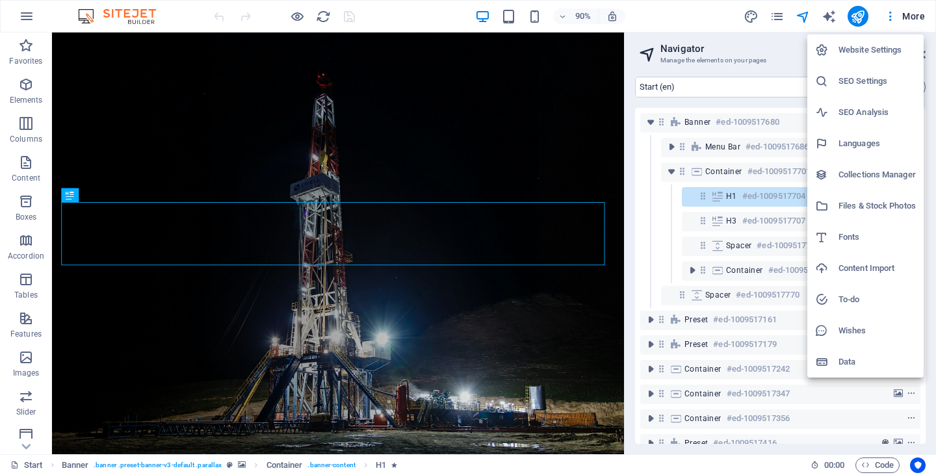
click at [880, 58] on li "Website Settings" at bounding box center [866, 49] width 116 height 31
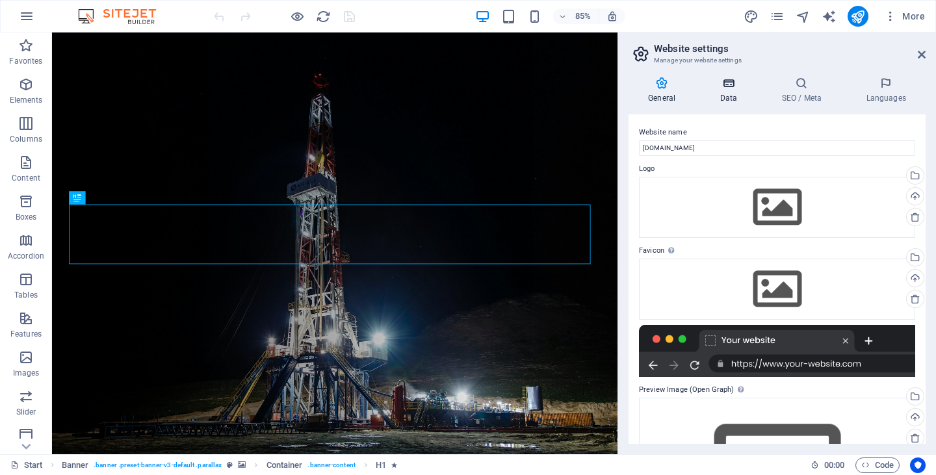
click at [737, 98] on h4 "Data" at bounding box center [731, 90] width 62 height 27
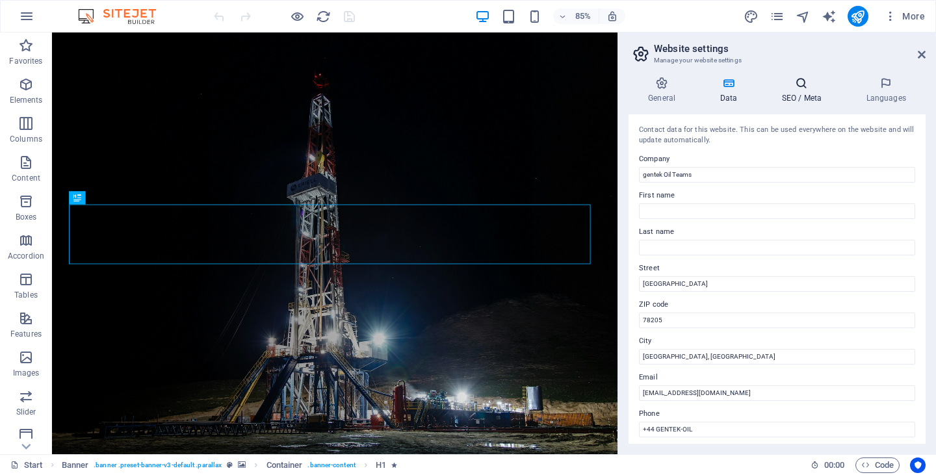
click at [783, 80] on icon at bounding box center [801, 83] width 79 height 13
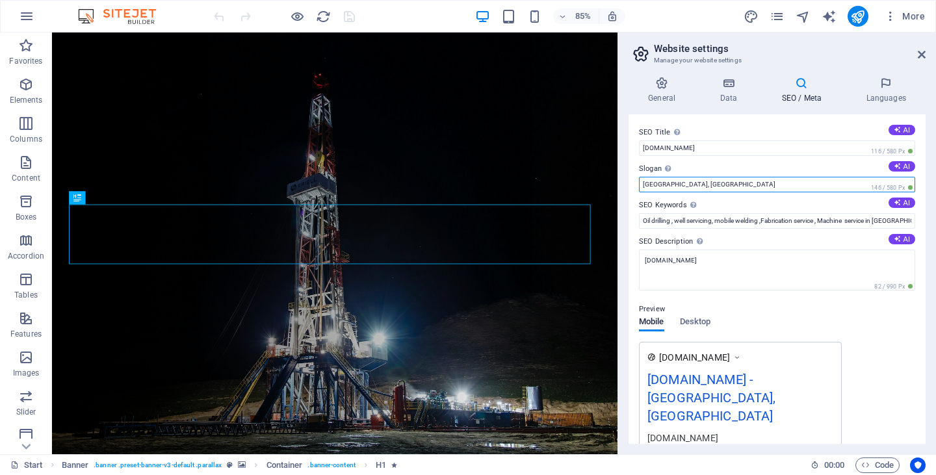
drag, startPoint x: 743, startPoint y: 217, endPoint x: 702, endPoint y: 213, distance: 41.2
click at [691, 183] on input "[GEOGRAPHIC_DATA], [GEOGRAPHIC_DATA]" at bounding box center [777, 185] width 276 height 16
type input "London,UK"
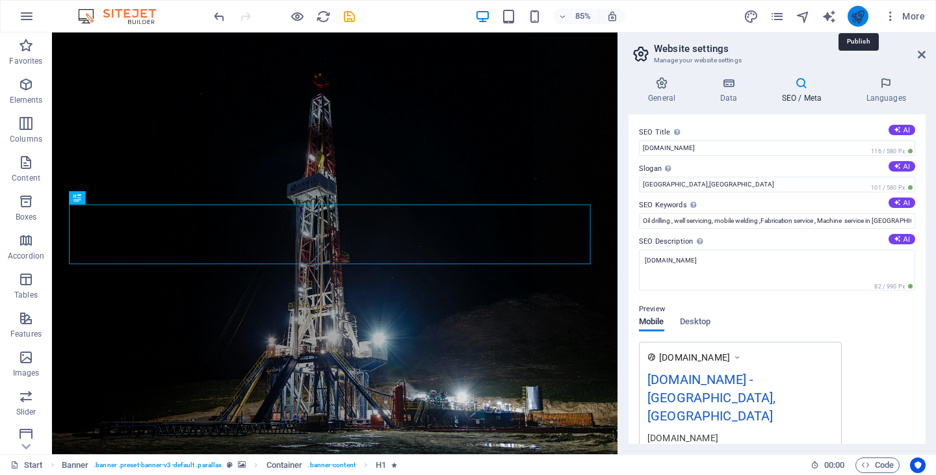
click at [860, 16] on icon "publish" at bounding box center [858, 16] width 15 height 15
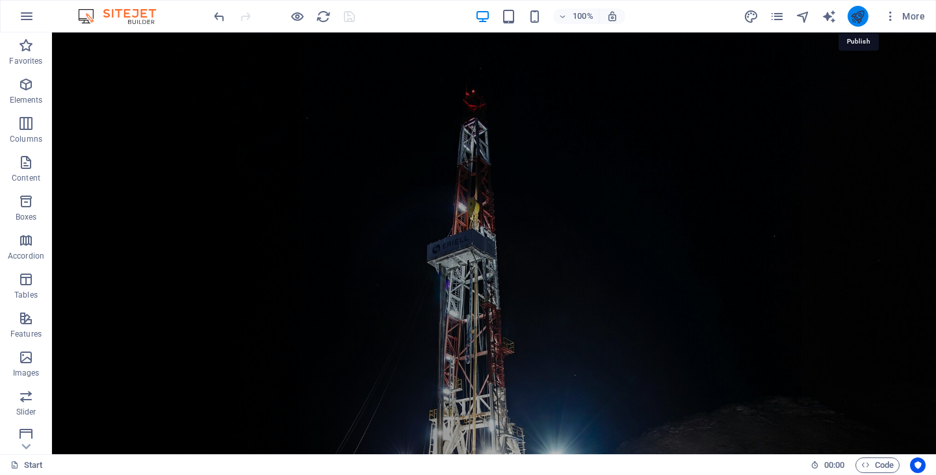
click at [860, 16] on icon "publish" at bounding box center [858, 16] width 15 height 15
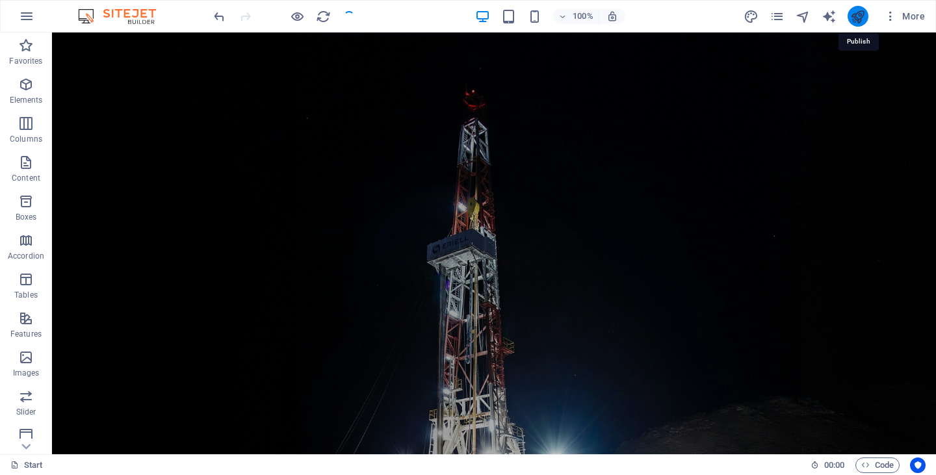
click at [860, 16] on icon "publish" at bounding box center [858, 16] width 15 height 15
